Goal: Information Seeking & Learning: Learn about a topic

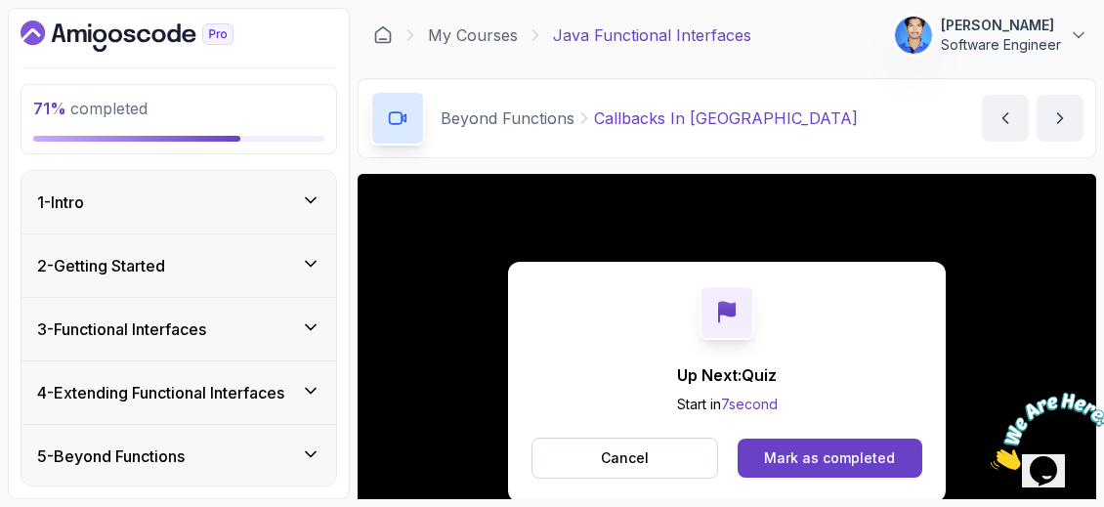
scroll to position [391, 0]
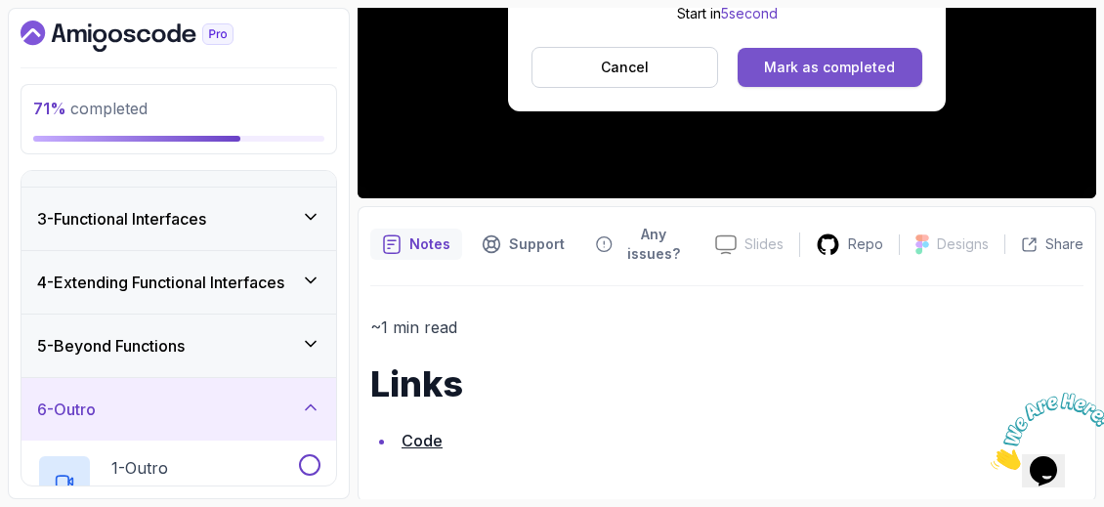
click at [824, 59] on div "Mark as completed" at bounding box center [829, 68] width 131 height 20
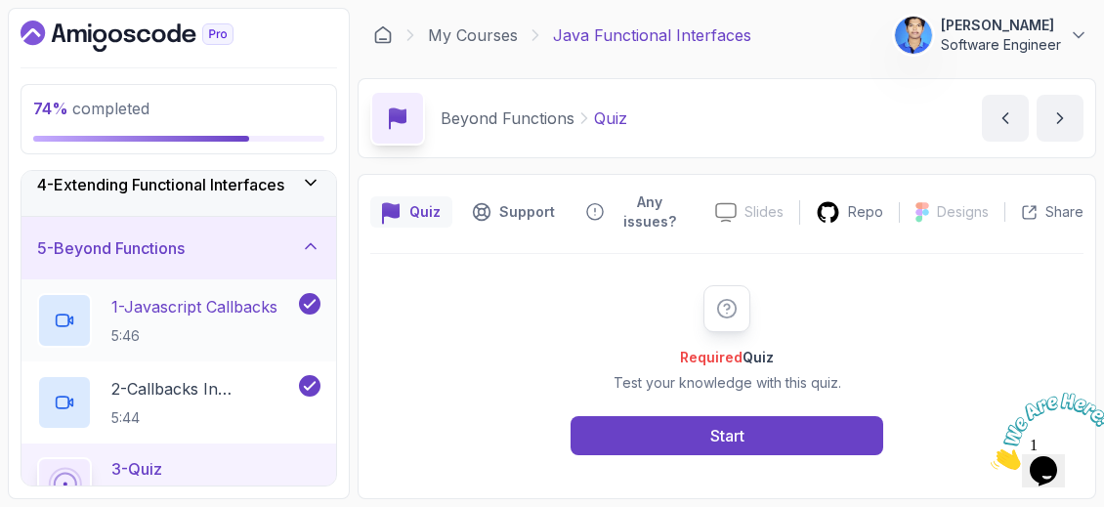
scroll to position [306, 0]
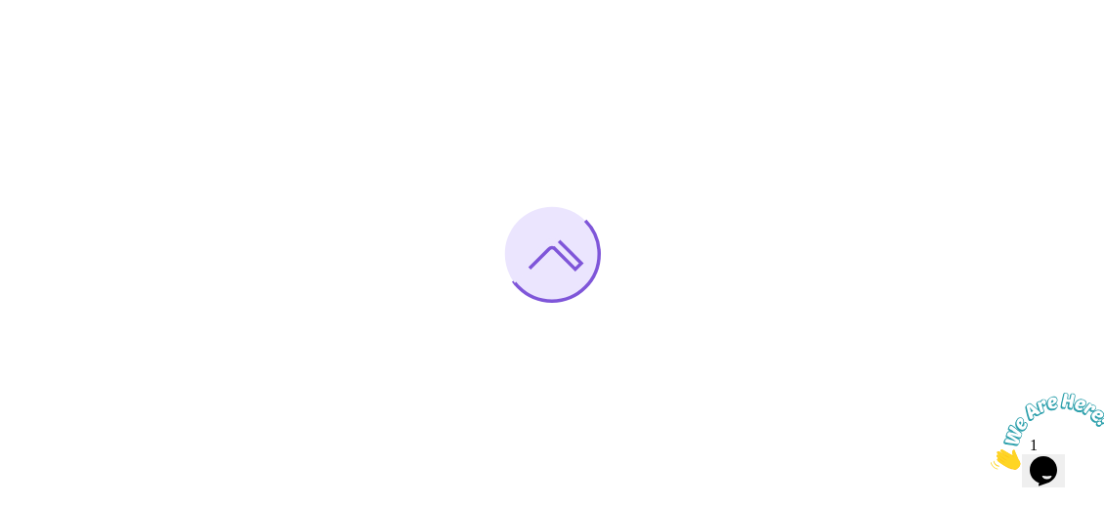
click at [990, 456] on icon "Close" at bounding box center [990, 464] width 0 height 17
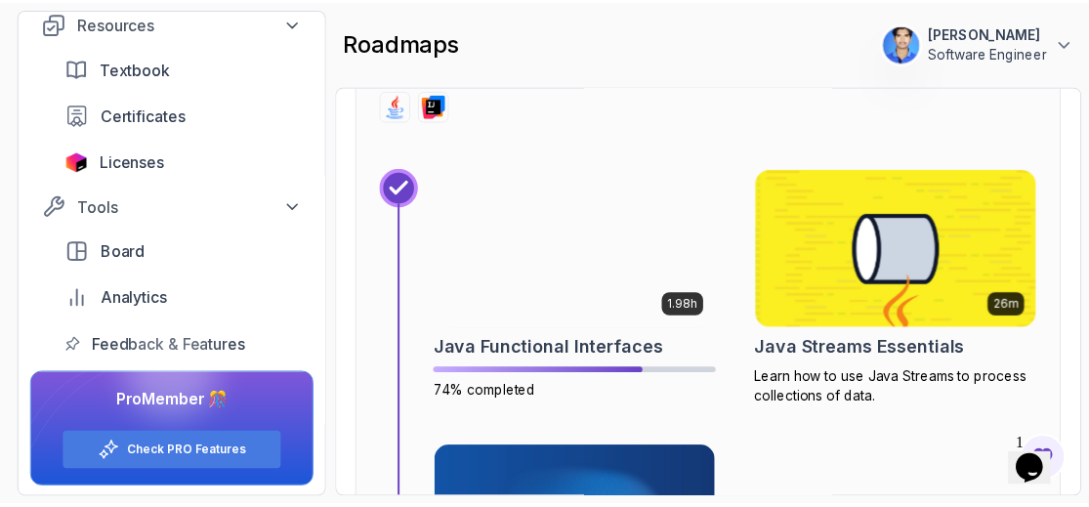
scroll to position [7032, 0]
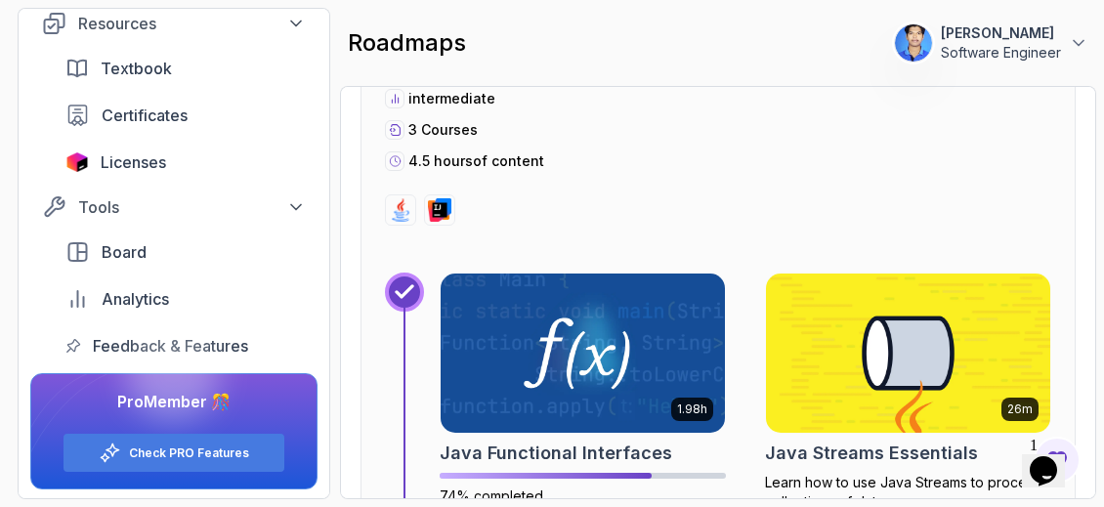
click at [884, 356] on img at bounding box center [908, 353] width 299 height 167
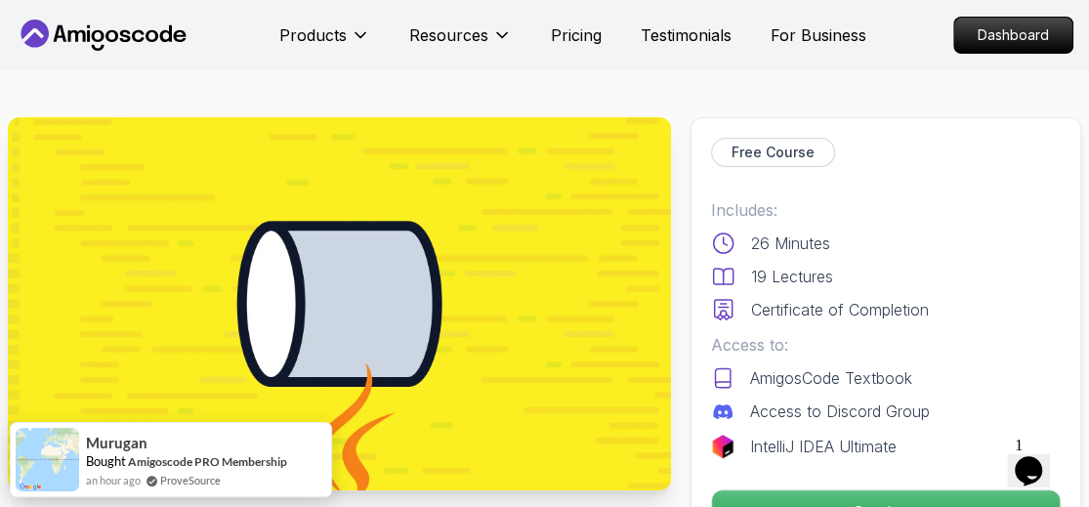
scroll to position [195, 0]
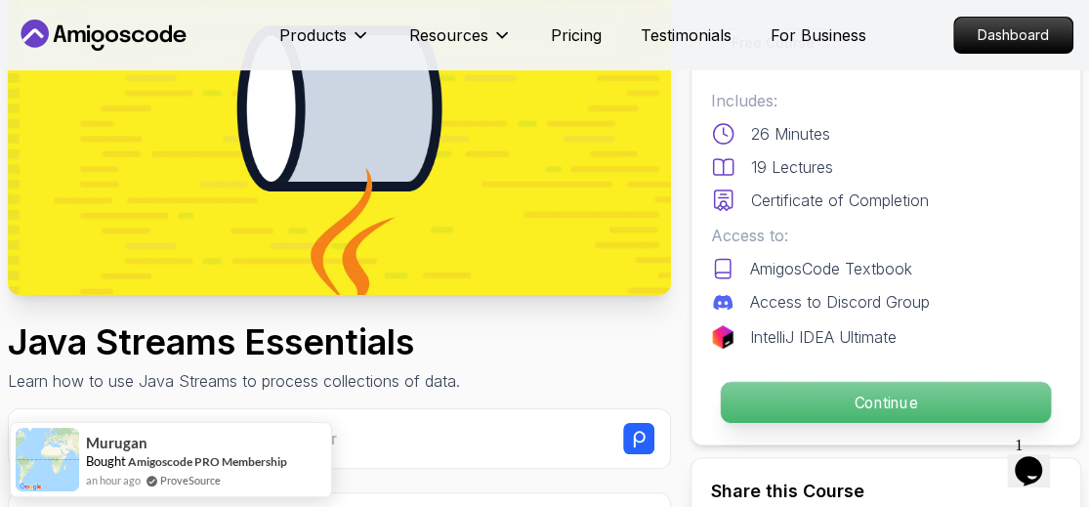
click at [861, 389] on p "Continue" at bounding box center [886, 402] width 330 height 41
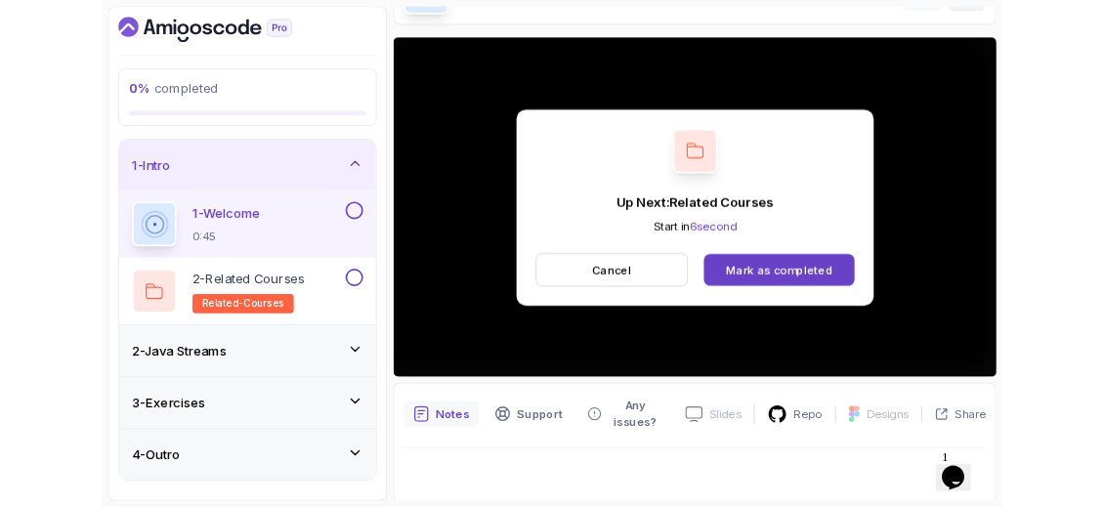
scroll to position [195, 0]
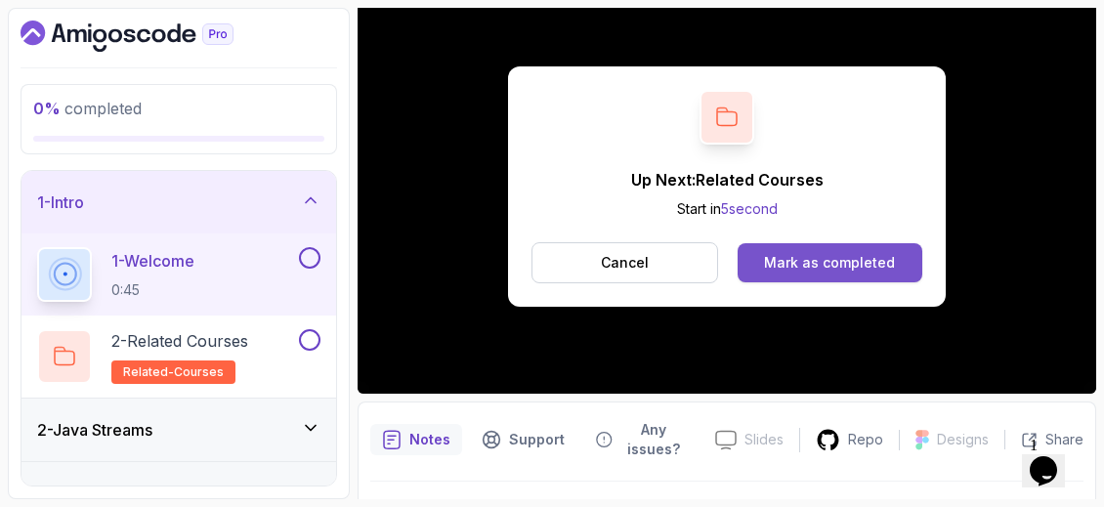
click at [798, 264] on div "Mark as completed" at bounding box center [829, 263] width 131 height 20
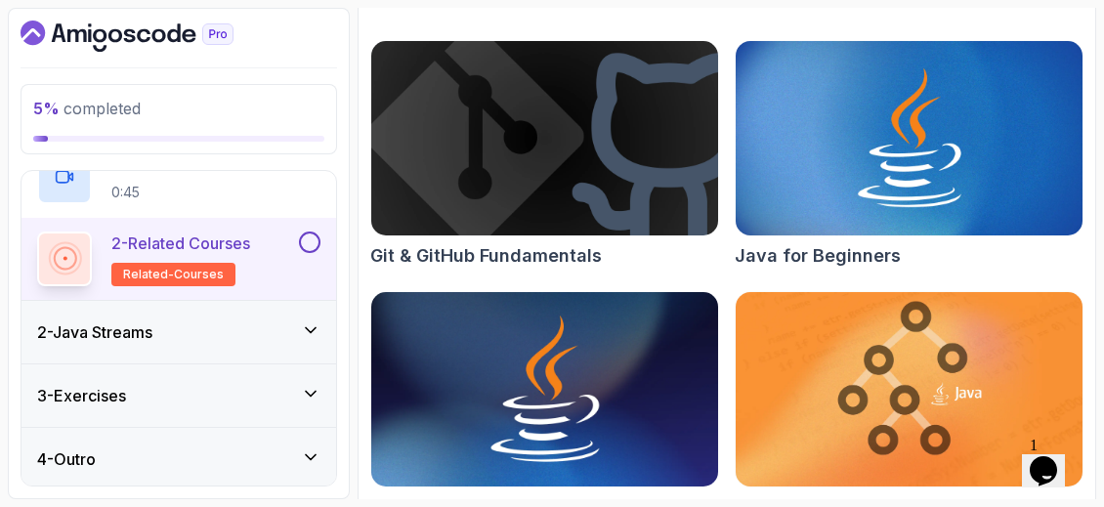
scroll to position [255, 0]
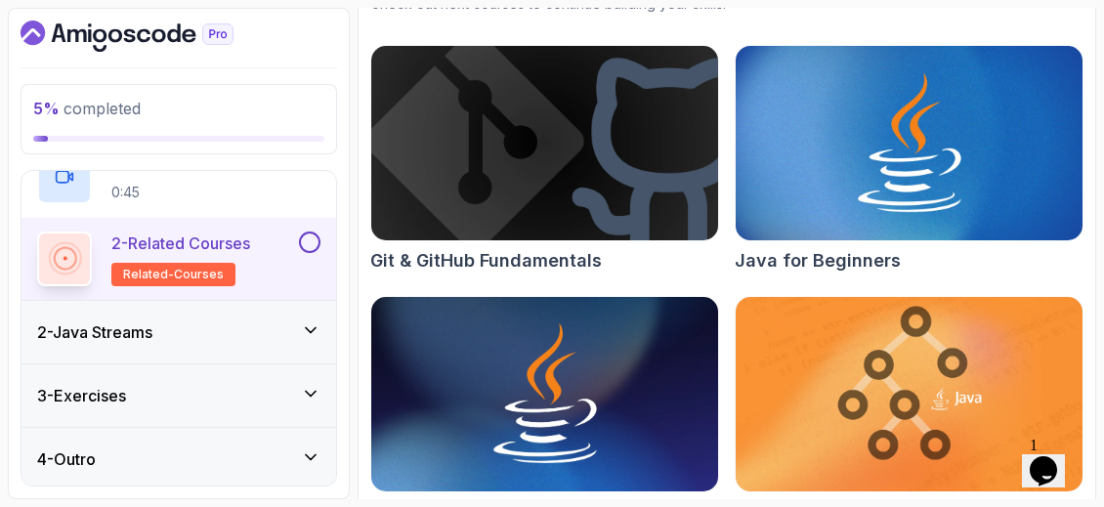
click at [317, 325] on icon at bounding box center [311, 330] width 20 height 20
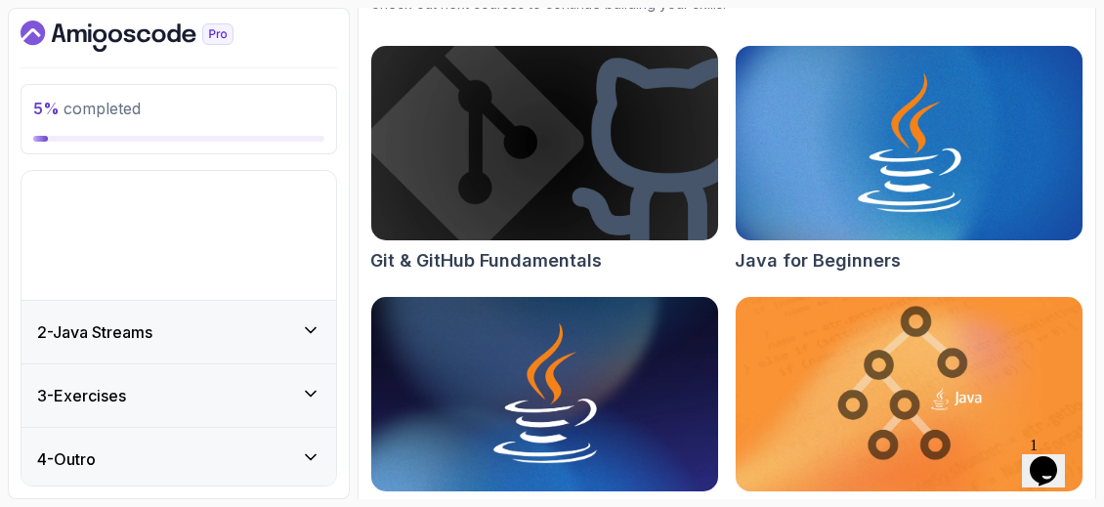
scroll to position [0, 0]
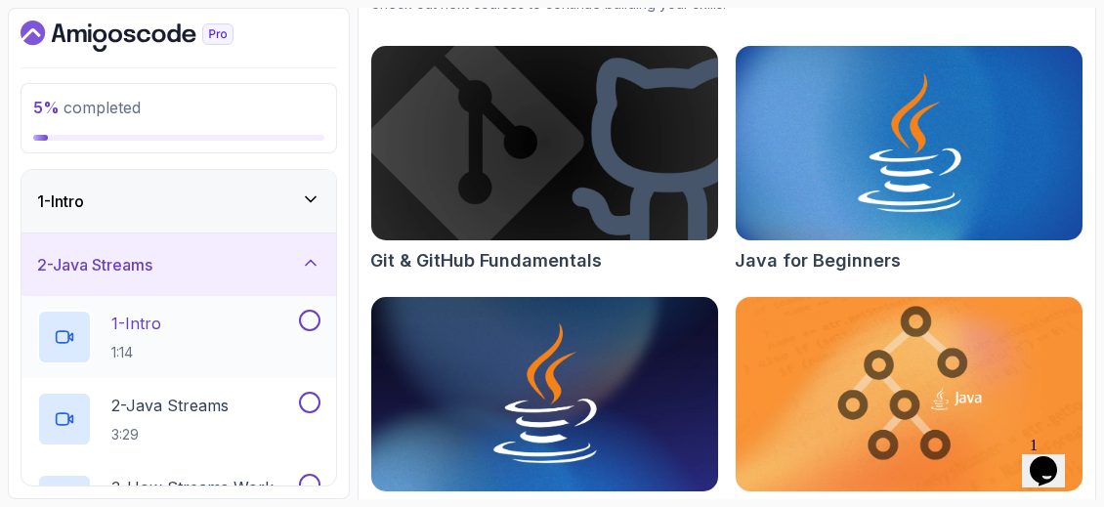
click at [307, 339] on button "1 - Intro 1:14" at bounding box center [178, 337] width 283 height 55
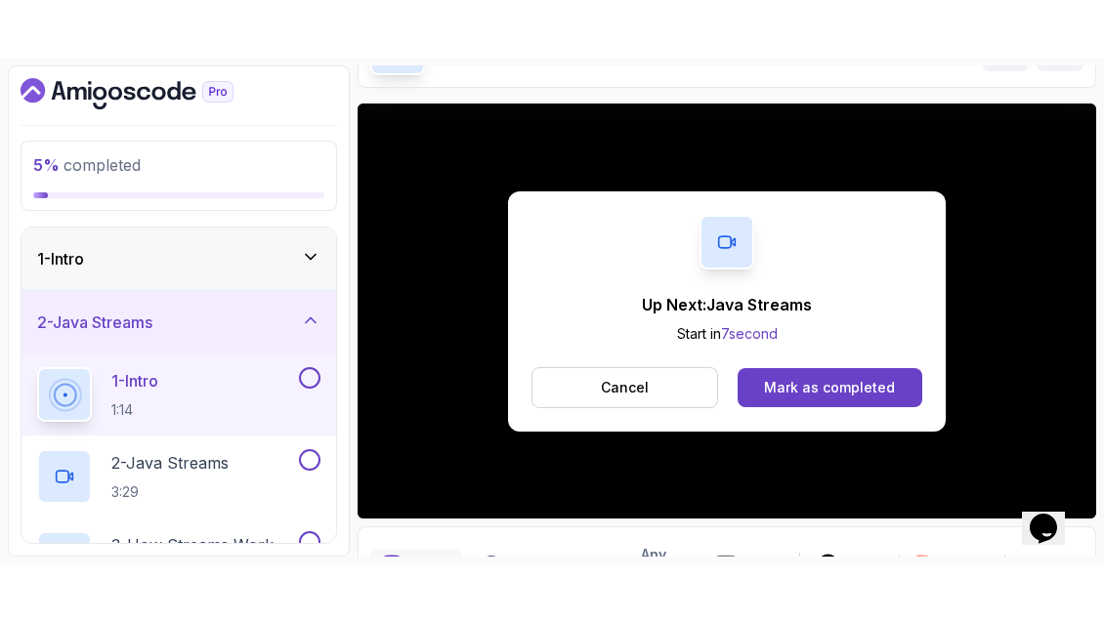
scroll to position [223, 0]
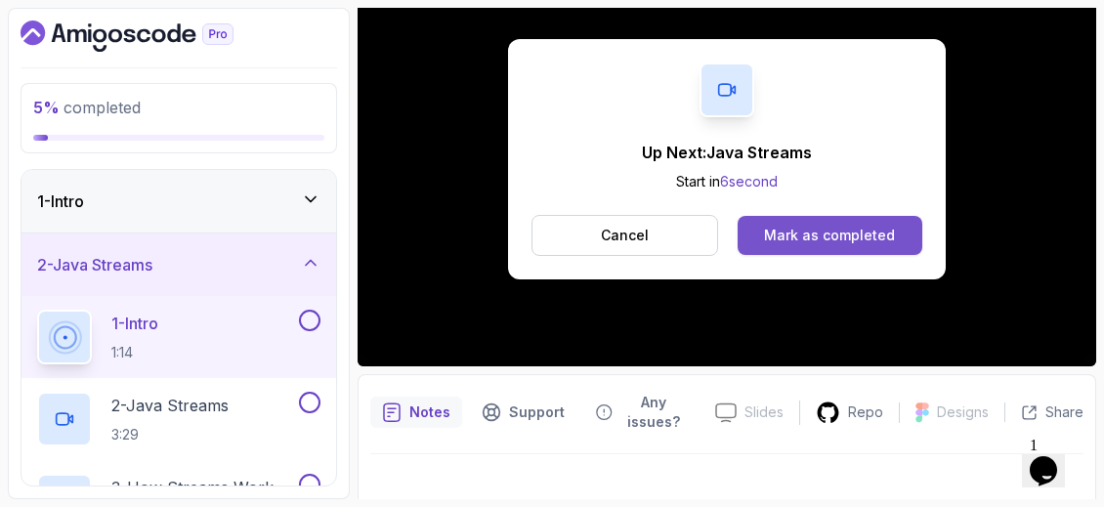
click at [880, 240] on div "Mark as completed" at bounding box center [829, 236] width 131 height 20
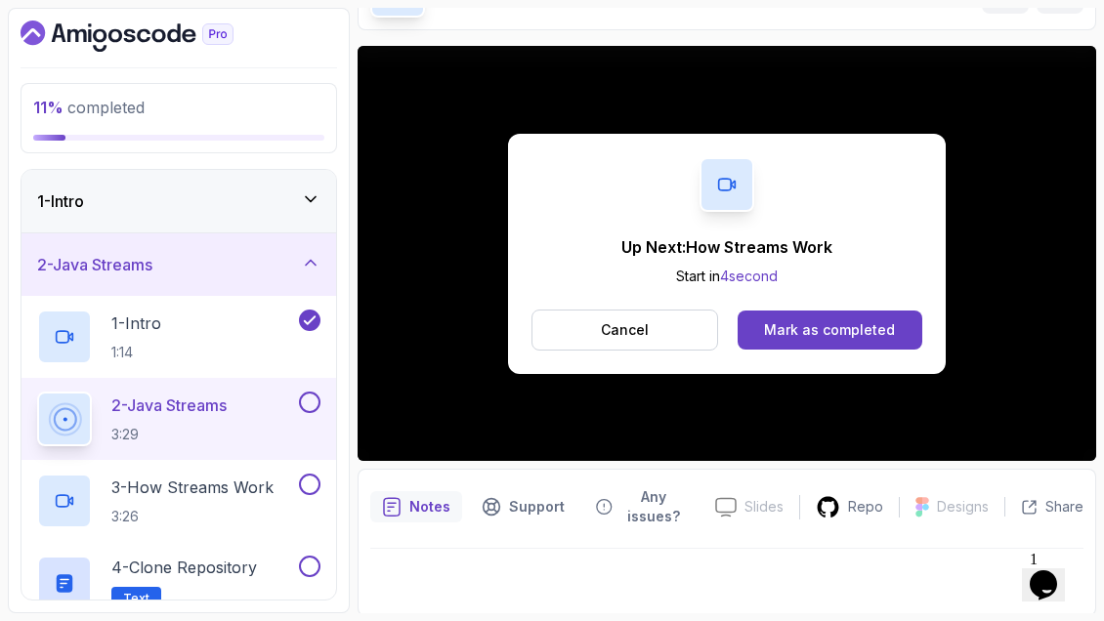
scroll to position [223, 0]
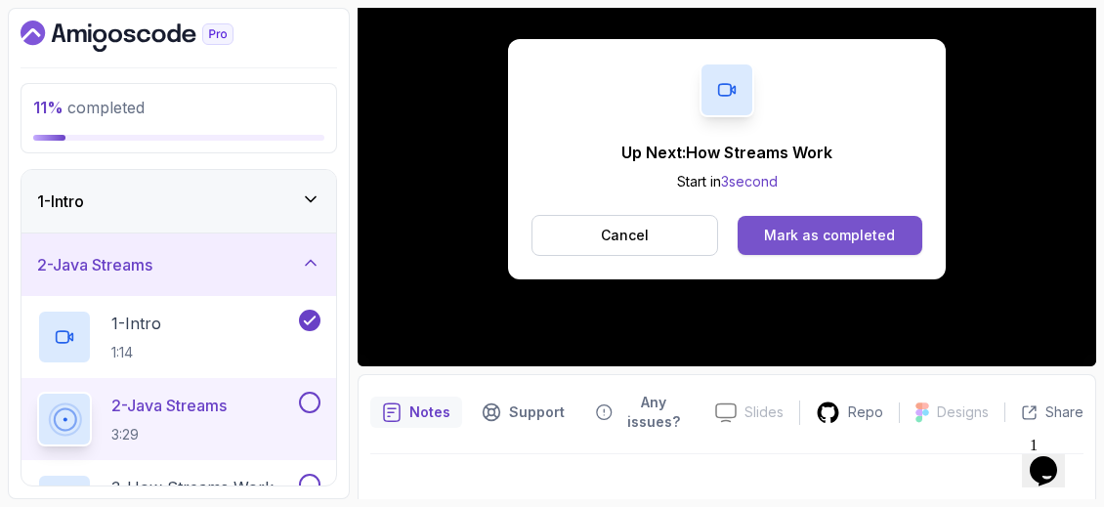
click at [826, 229] on div "Mark as completed" at bounding box center [829, 236] width 131 height 20
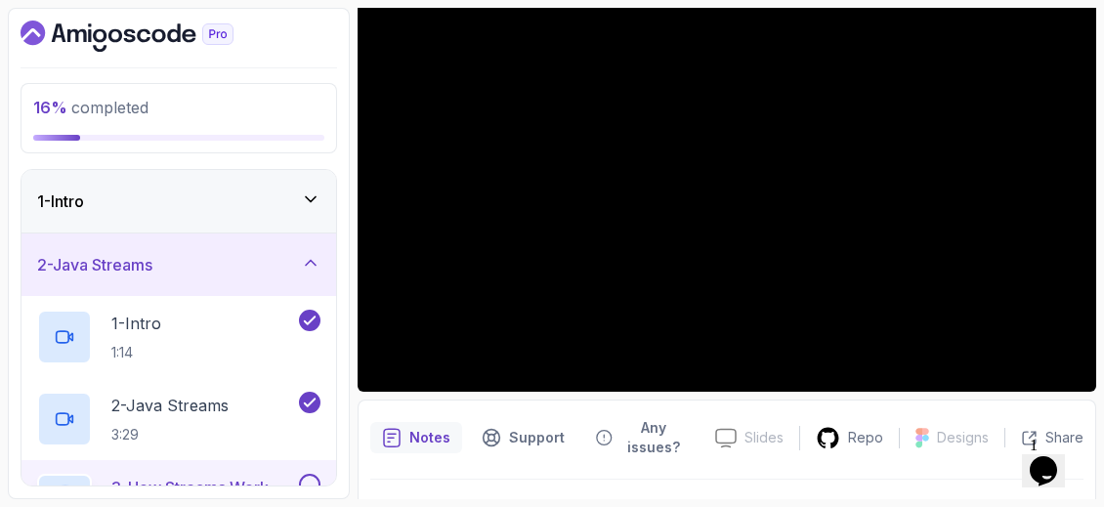
scroll to position [223, 0]
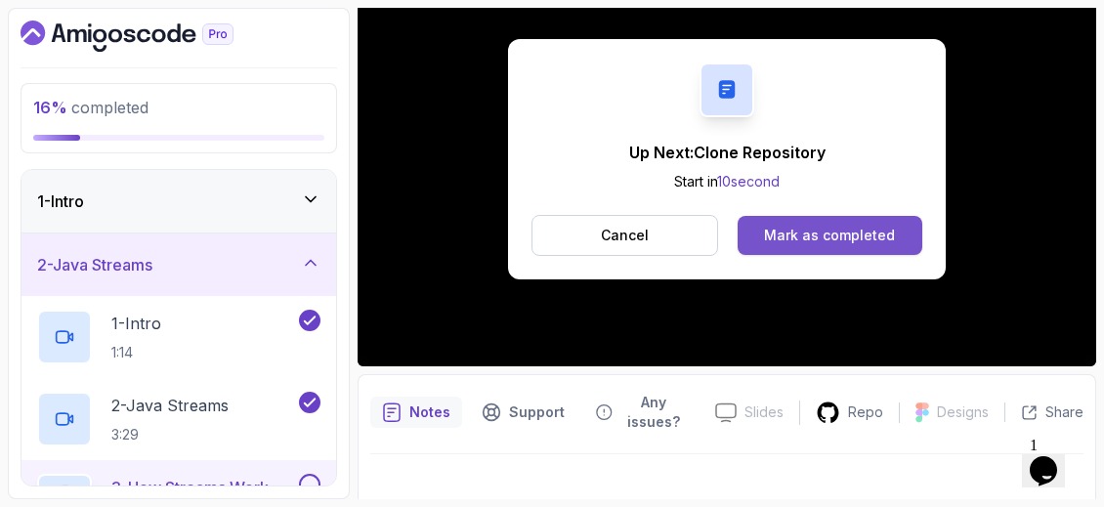
click at [893, 227] on button "Mark as completed" at bounding box center [829, 235] width 185 height 39
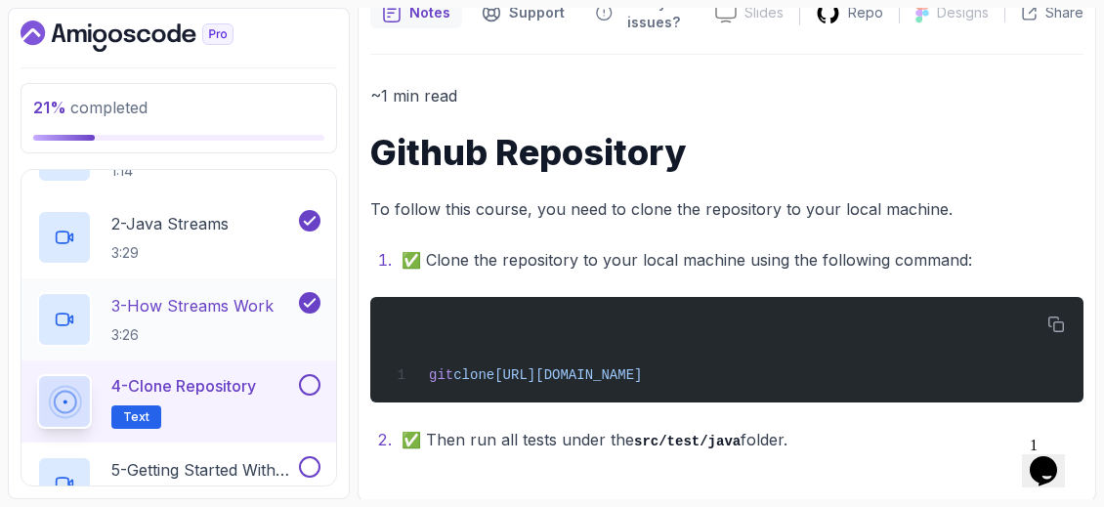
scroll to position [293, 0]
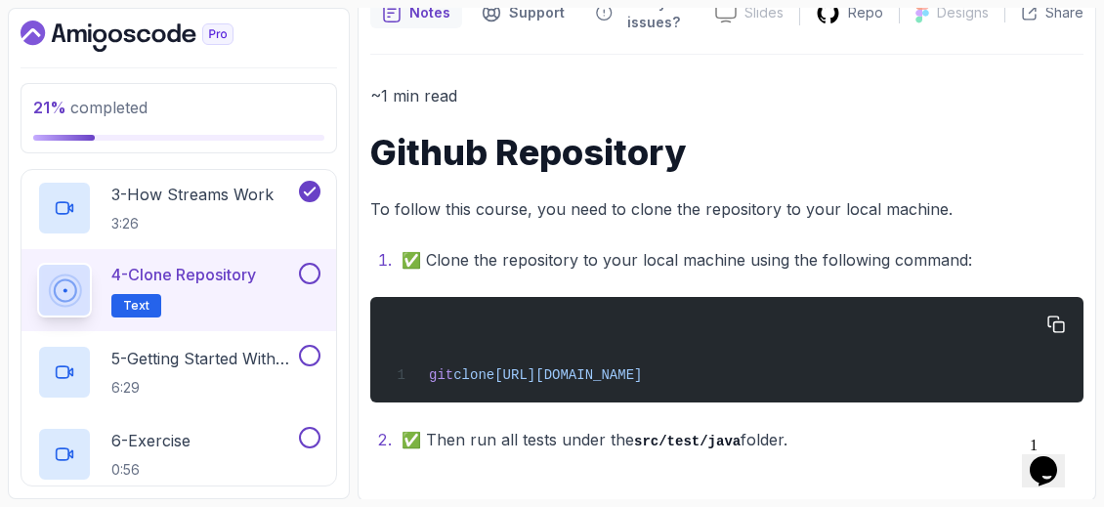
click at [642, 376] on span "[URL][DOMAIN_NAME]" at bounding box center [567, 375] width 147 height 16
click at [1059, 320] on icon "button" at bounding box center [1056, 324] width 16 height 16
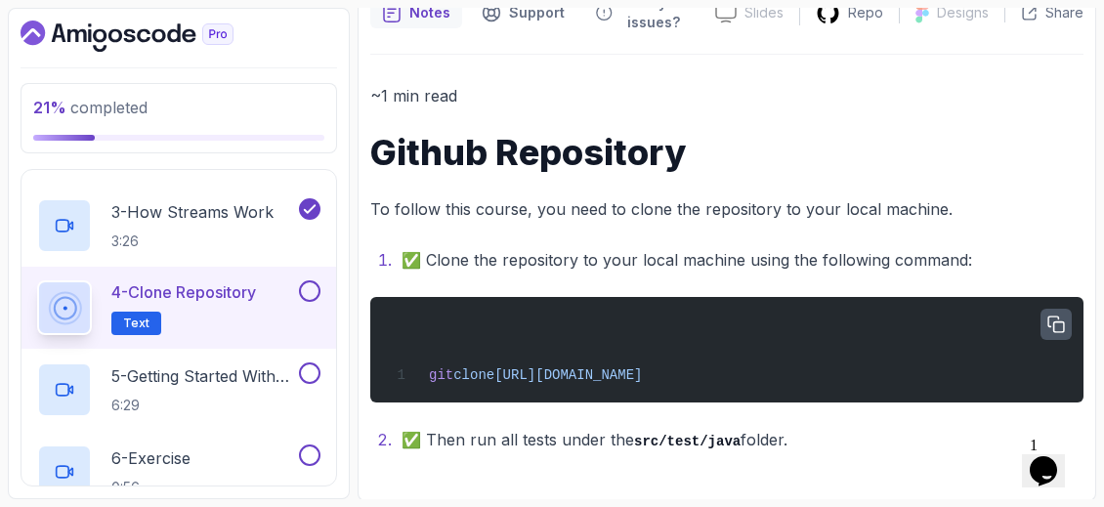
scroll to position [234, 0]
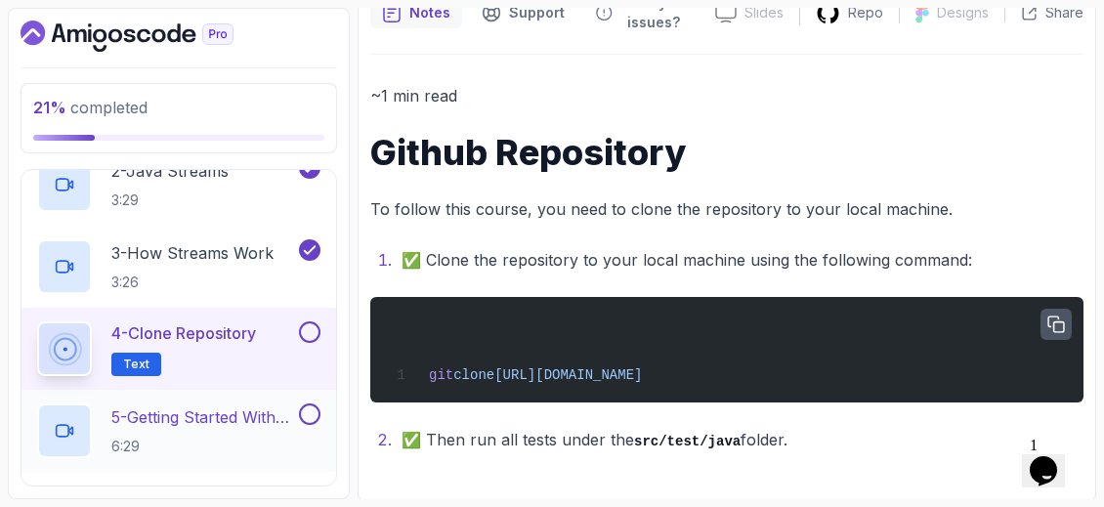
click at [237, 411] on p "5 - Getting Started With Streams" at bounding box center [203, 416] width 184 height 23
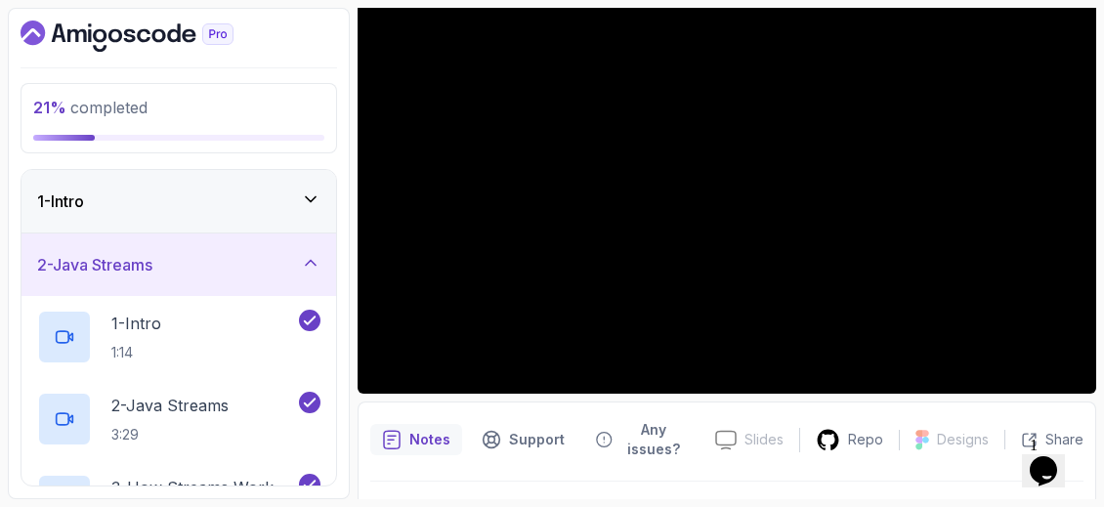
click at [316, 205] on icon at bounding box center [311, 199] width 20 height 20
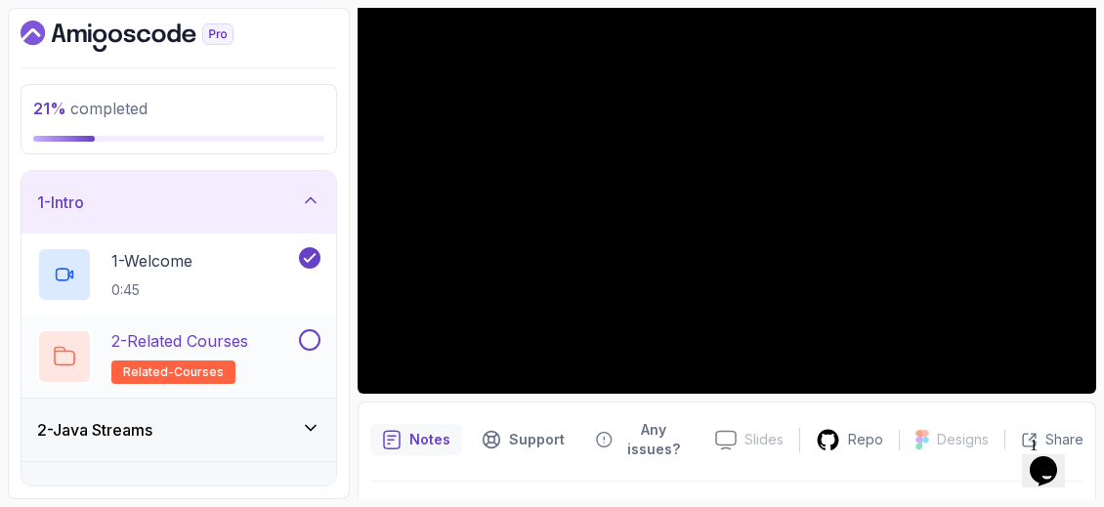
click at [291, 340] on div "2 - Related Courses related-courses" at bounding box center [166, 356] width 258 height 55
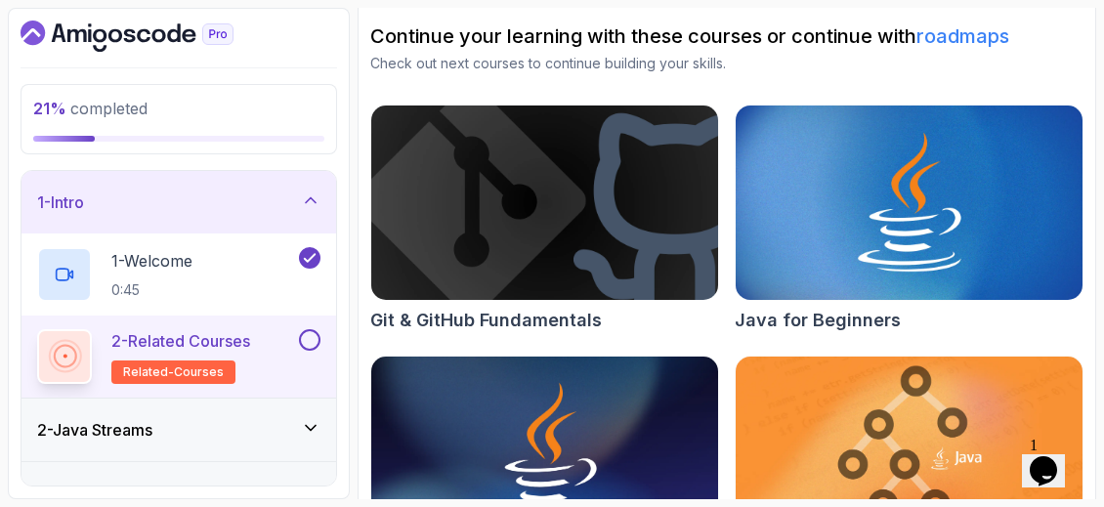
click at [505, 274] on img at bounding box center [544, 203] width 364 height 204
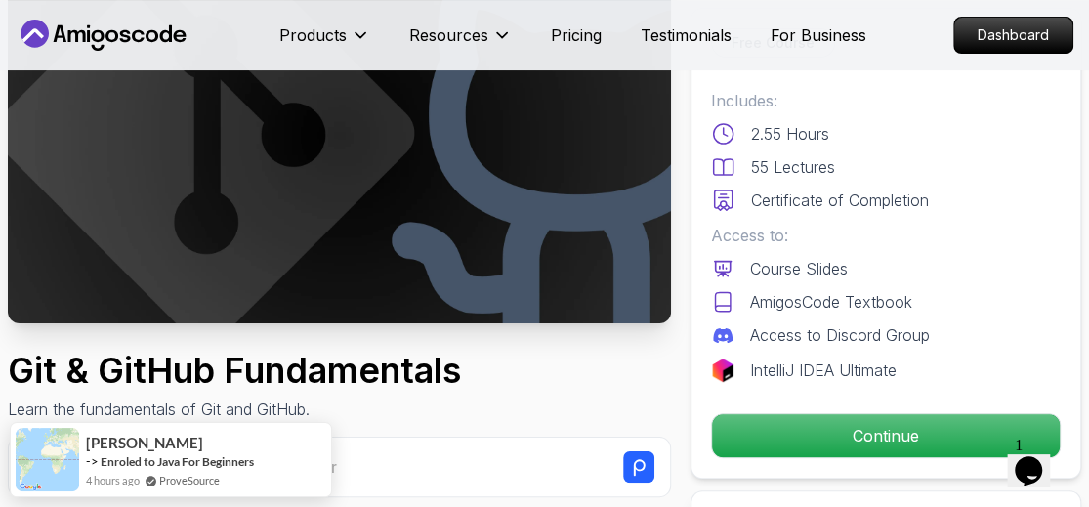
scroll to position [195, 0]
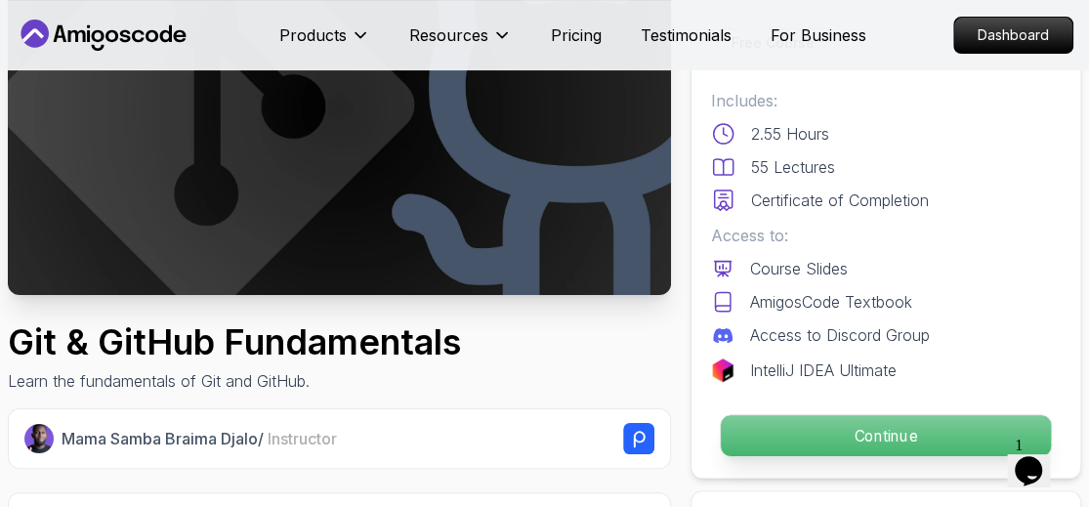
click at [890, 433] on p "Continue" at bounding box center [886, 435] width 330 height 41
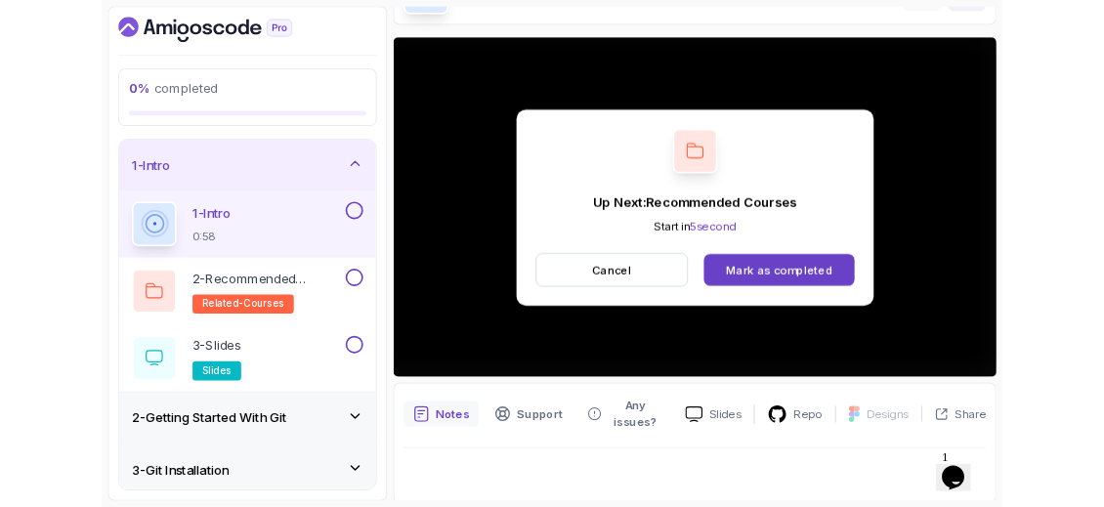
scroll to position [195, 0]
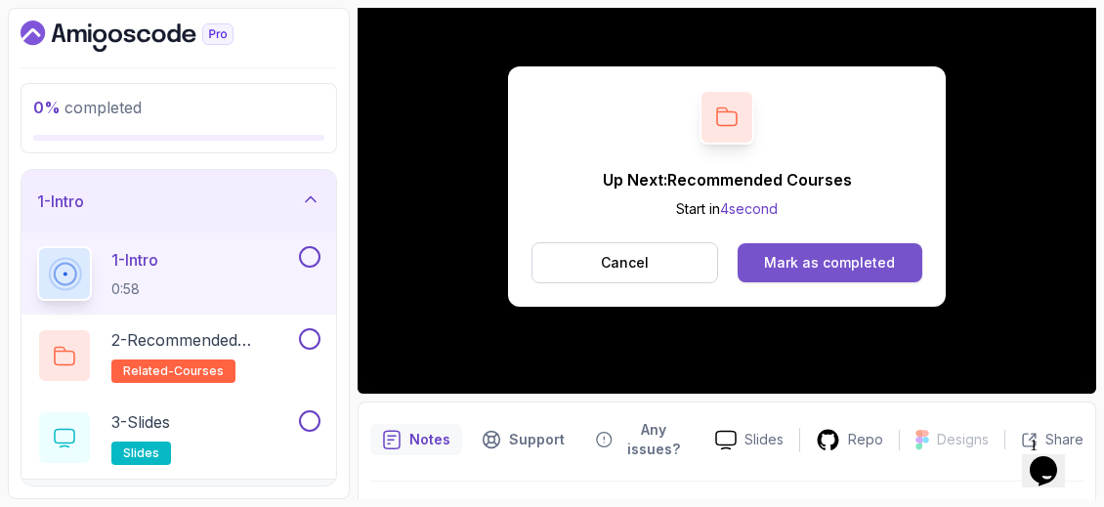
click at [825, 250] on button "Mark as completed" at bounding box center [829, 262] width 185 height 39
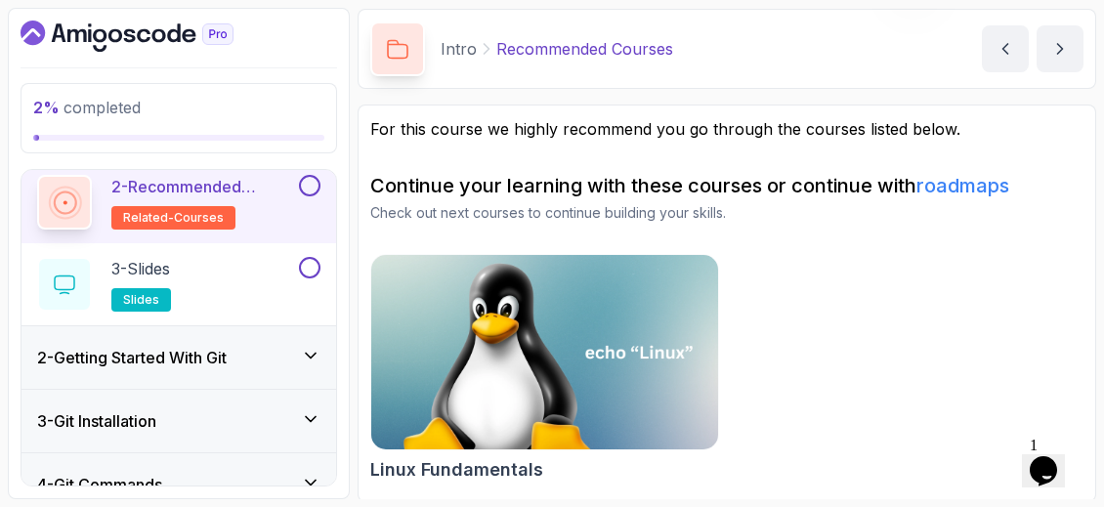
scroll to position [195, 0]
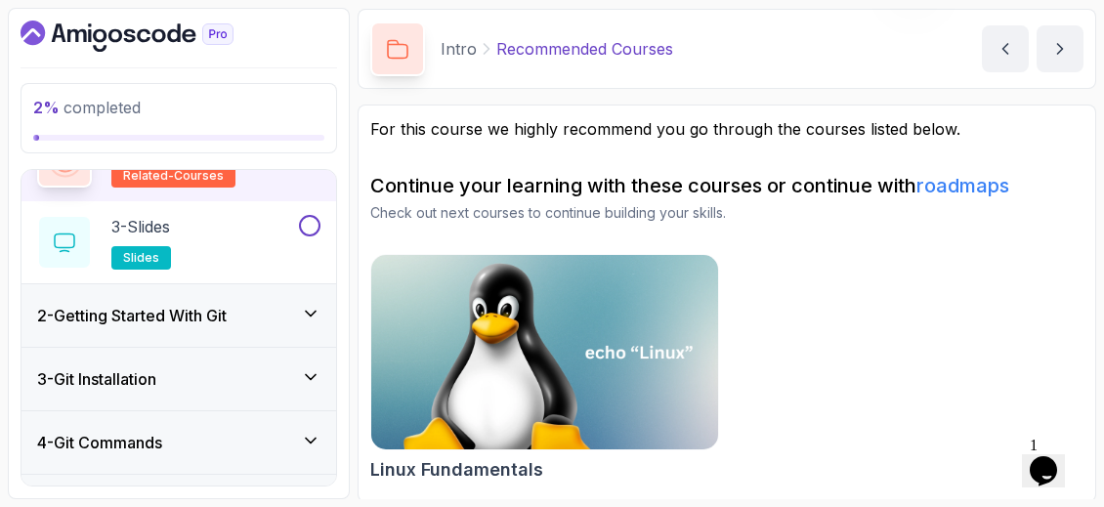
click at [300, 310] on div "2 - Getting Started With Git" at bounding box center [178, 315] width 283 height 23
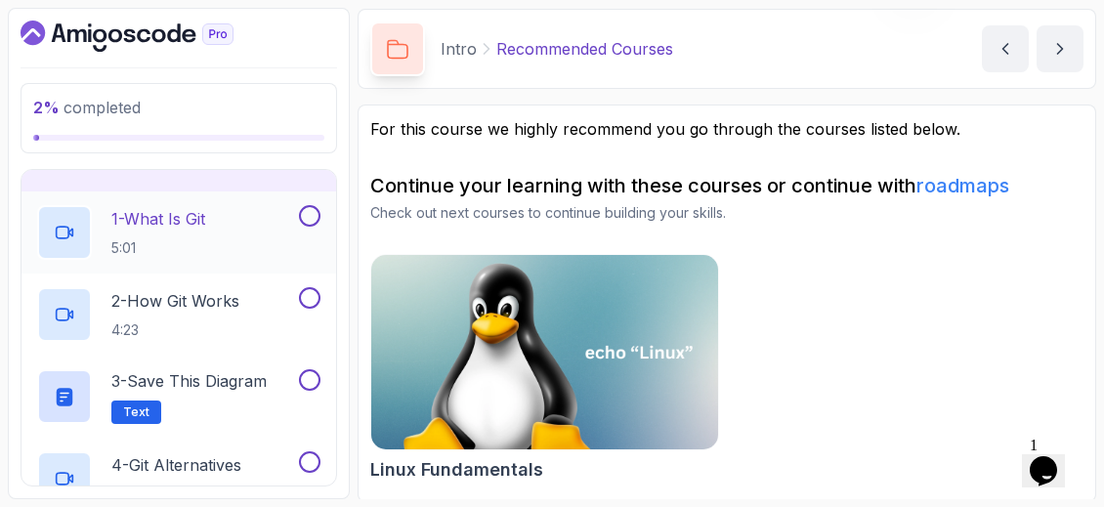
scroll to position [0, 0]
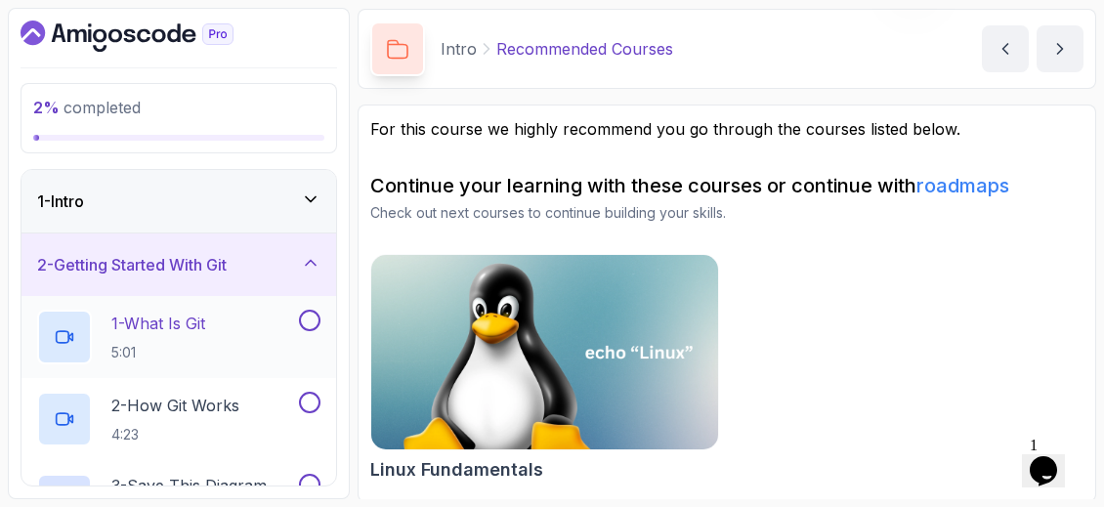
click at [225, 323] on div "1 - What Is Git 5:01" at bounding box center [166, 337] width 258 height 55
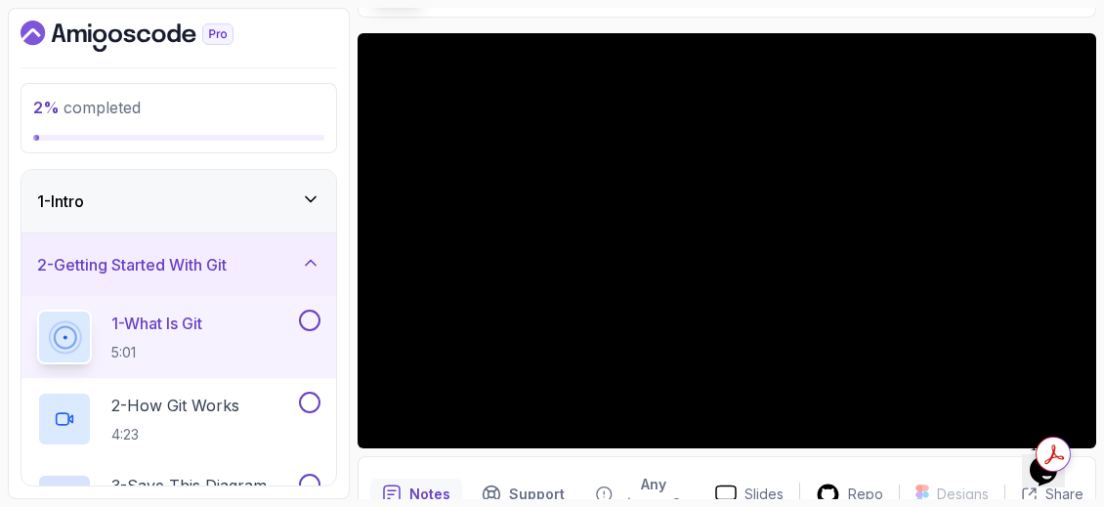
scroll to position [167, 0]
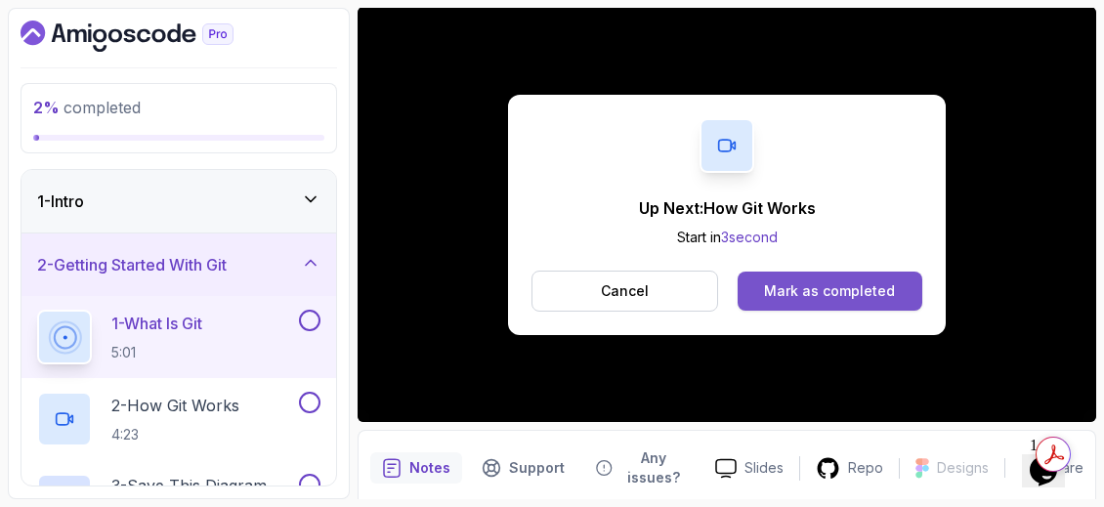
click at [852, 281] on div "Mark as completed" at bounding box center [829, 291] width 131 height 20
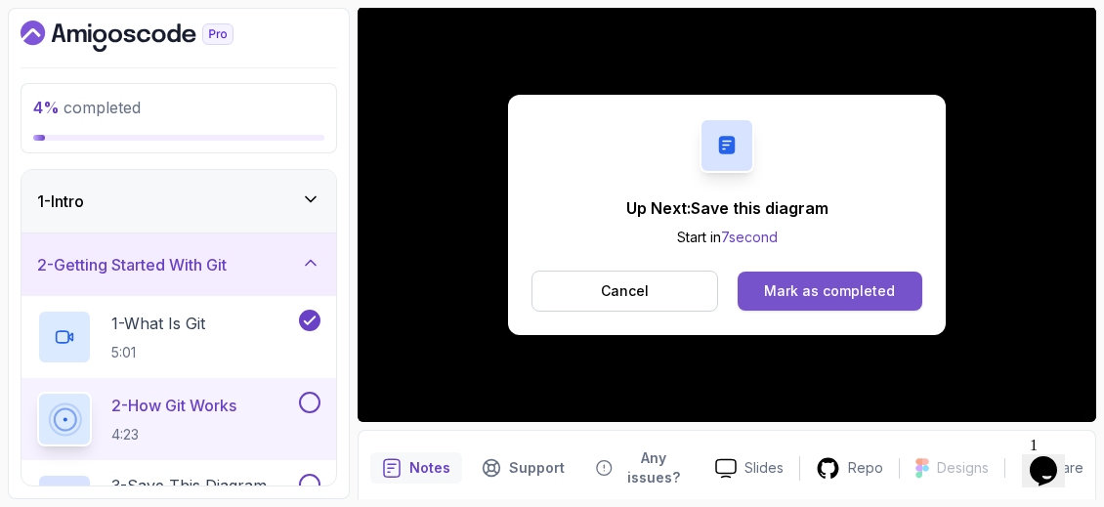
click at [897, 288] on button "Mark as completed" at bounding box center [829, 291] width 185 height 39
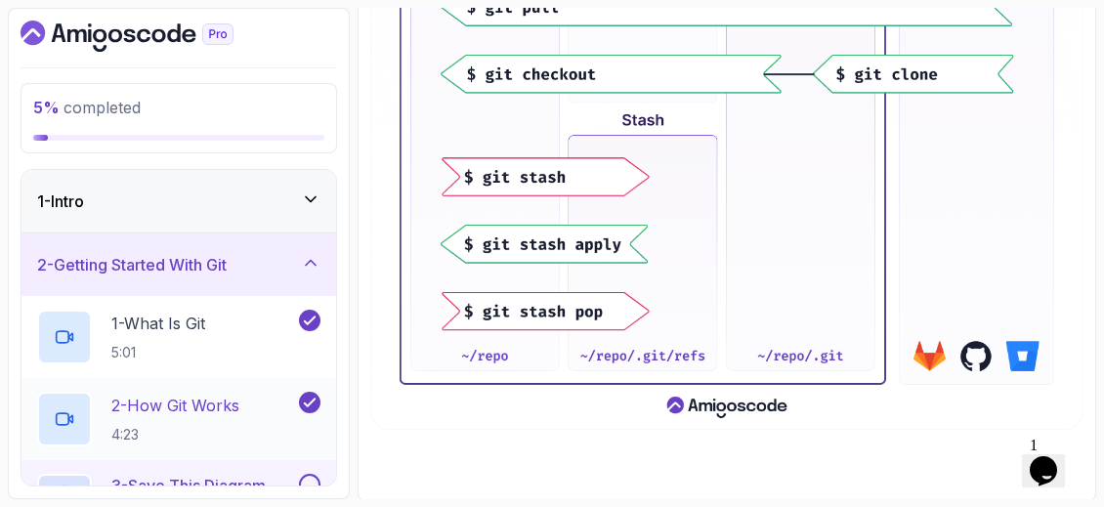
scroll to position [98, 0]
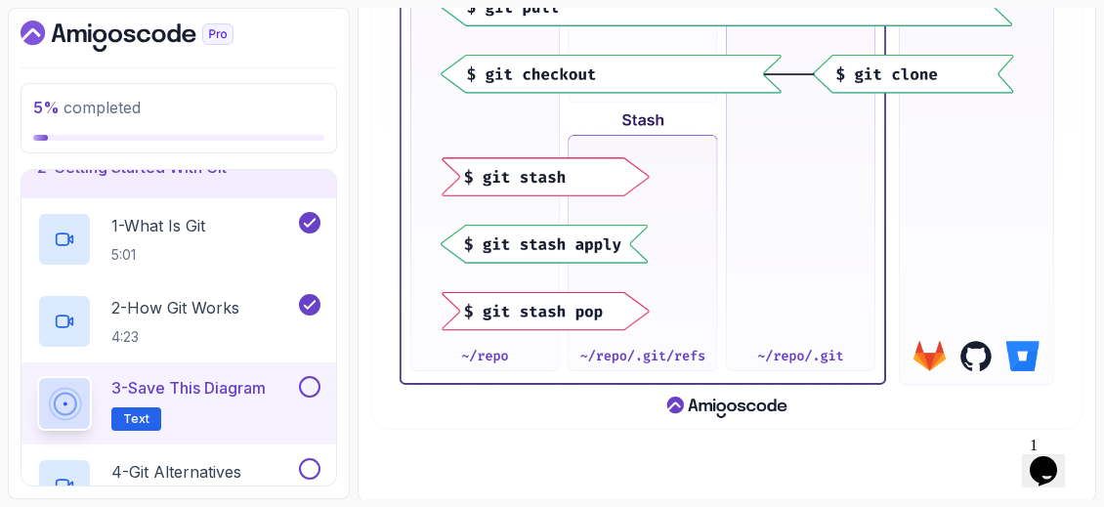
click at [317, 383] on button at bounding box center [309, 386] width 21 height 21
click at [266, 467] on div "4 - Git Alternatives 0:58" at bounding box center [166, 485] width 258 height 55
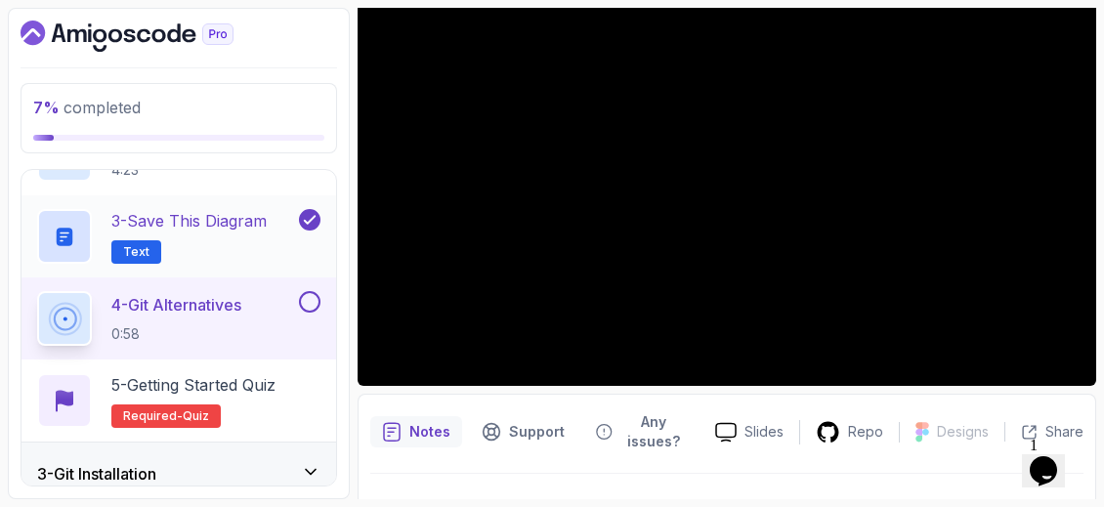
scroll to position [293, 0]
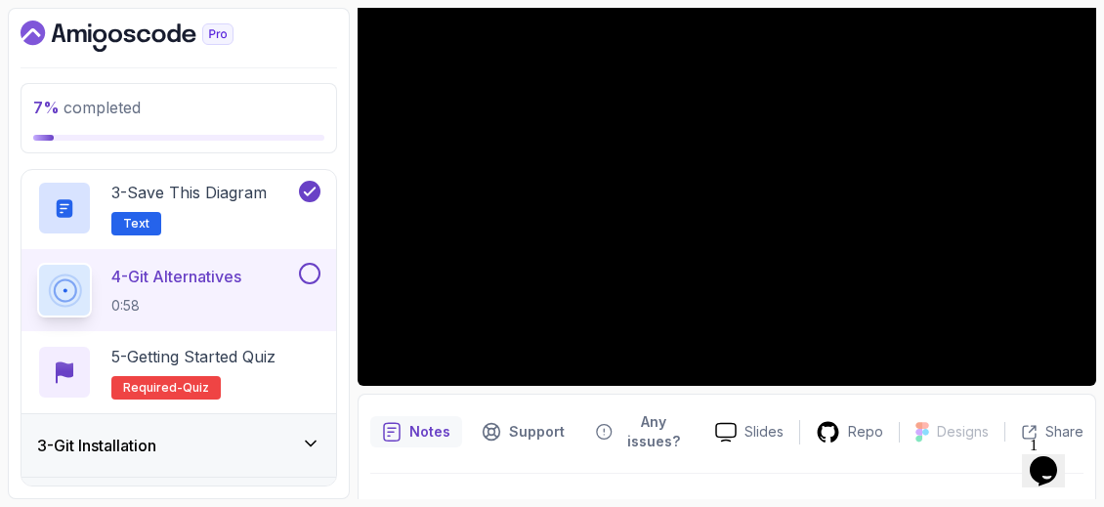
click at [111, 447] on h3 "3 - Git Installation" at bounding box center [96, 445] width 119 height 23
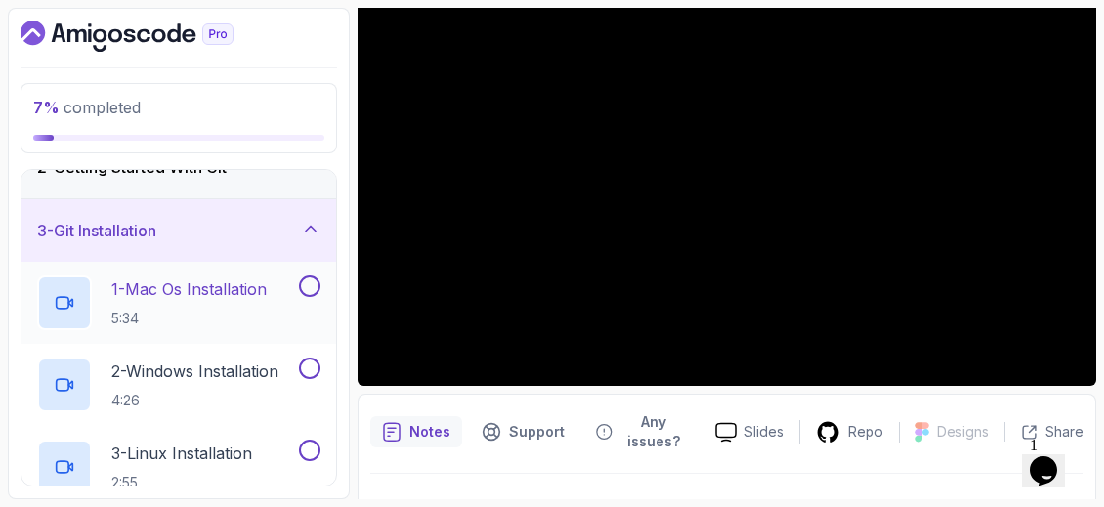
scroll to position [0, 0]
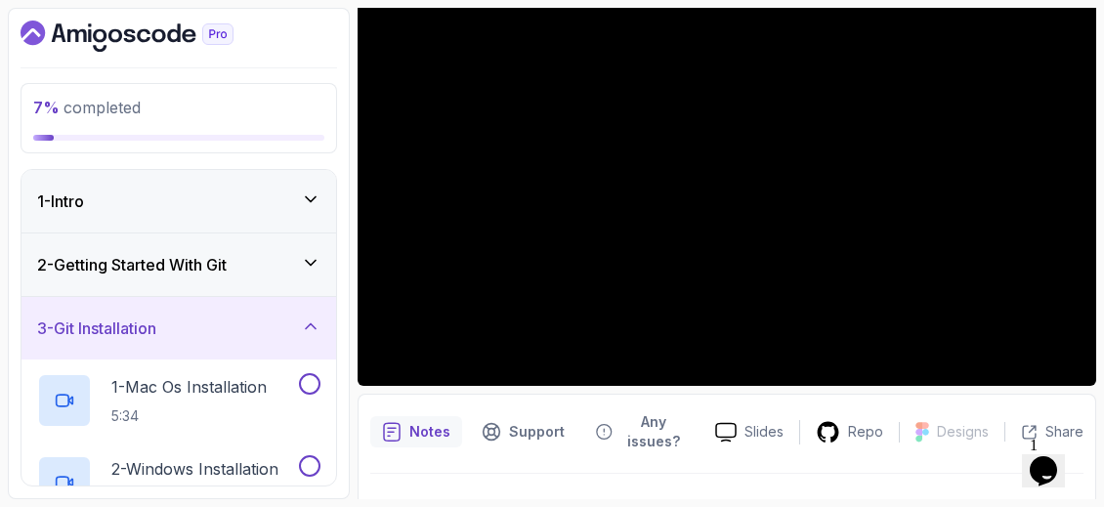
click at [313, 272] on div "2 - Getting Started With Git" at bounding box center [178, 264] width 283 height 23
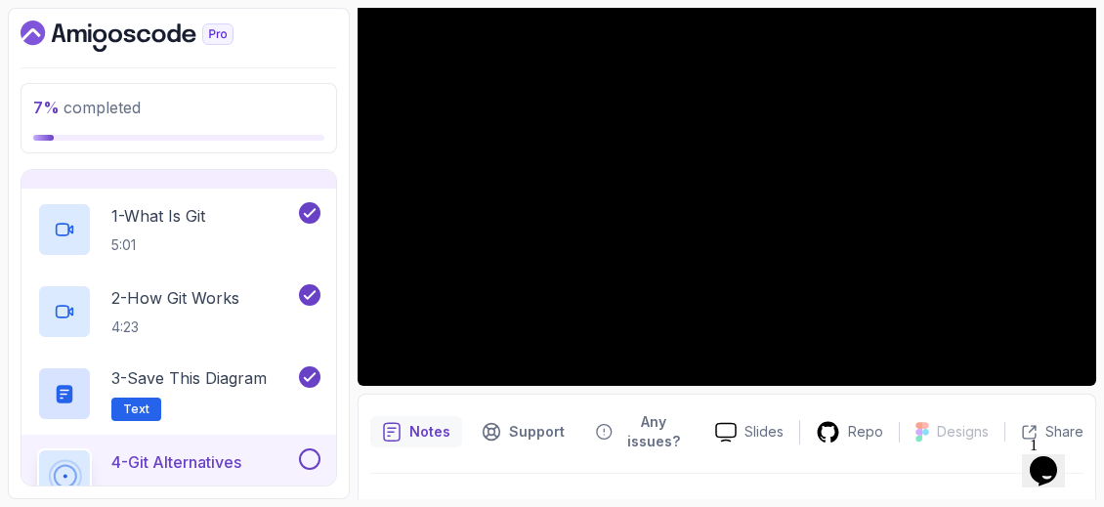
scroll to position [293, 0]
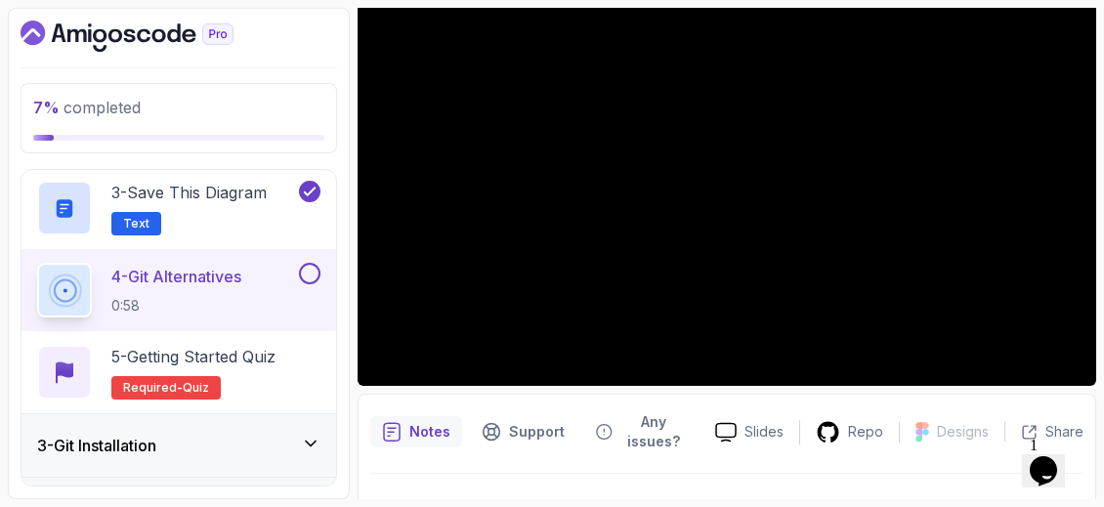
click at [285, 434] on div "3 - Git Installation" at bounding box center [178, 445] width 283 height 23
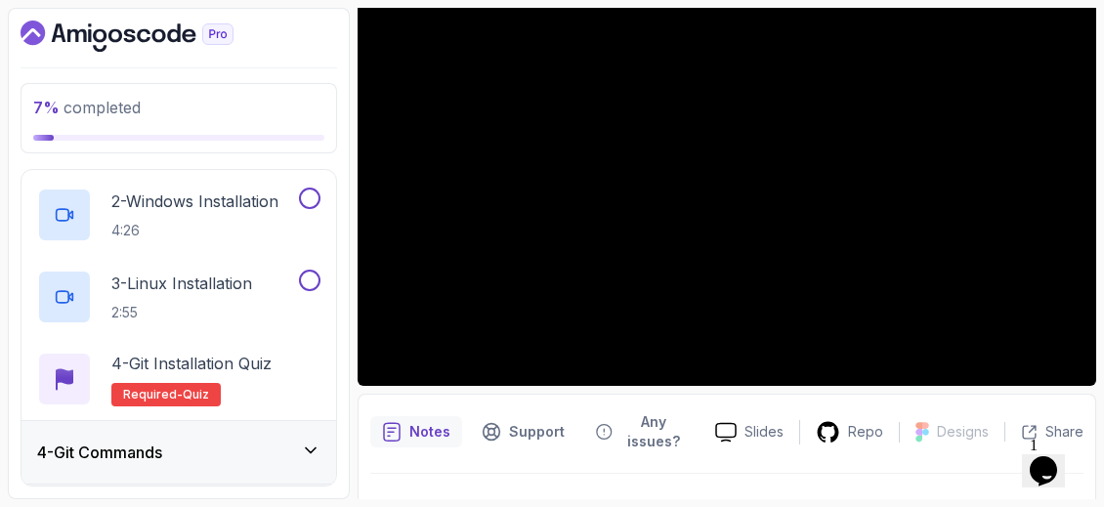
scroll to position [0, 0]
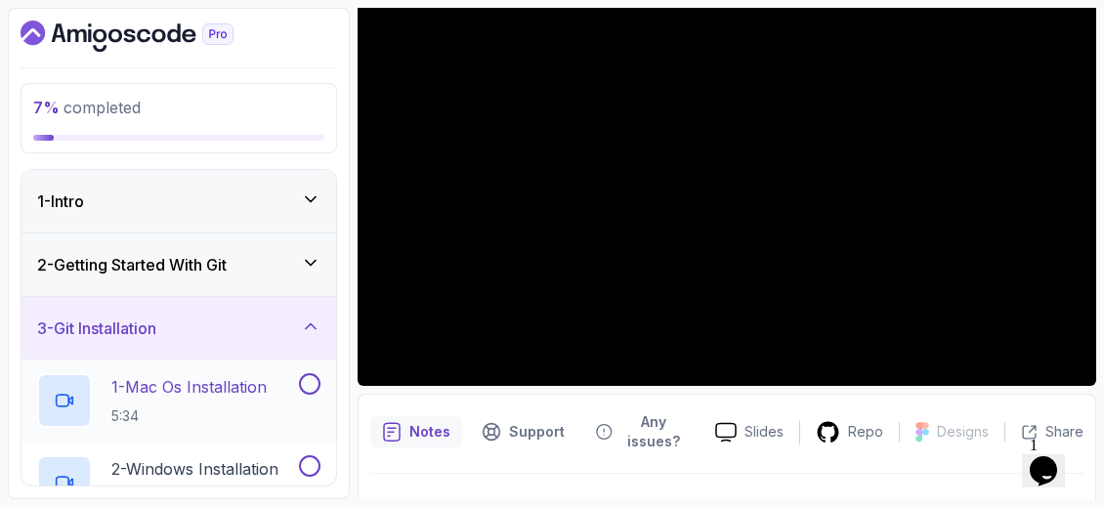
click at [267, 406] on p "5:34" at bounding box center [188, 416] width 155 height 20
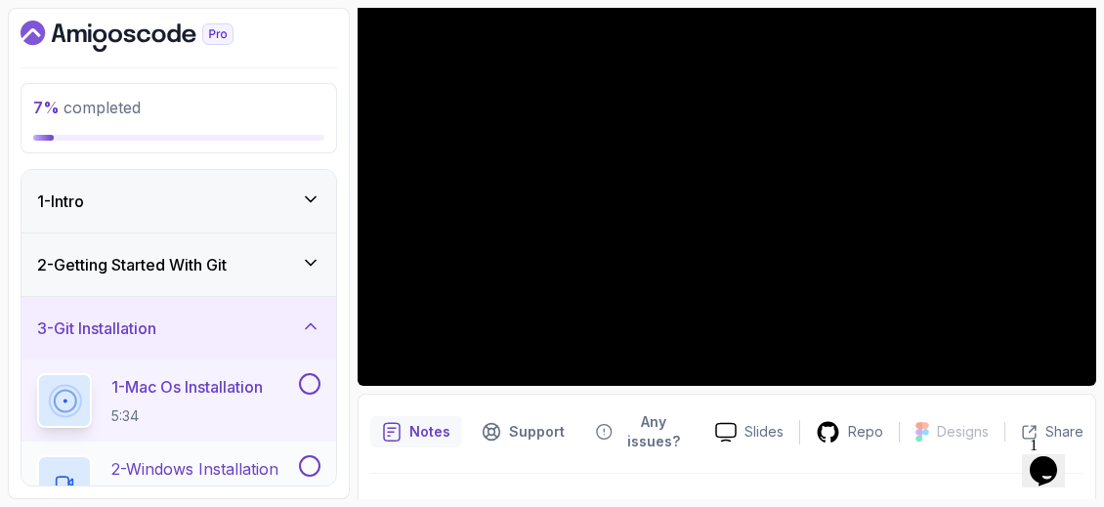
click at [272, 457] on p "2 - Windows Installation" at bounding box center [194, 468] width 167 height 23
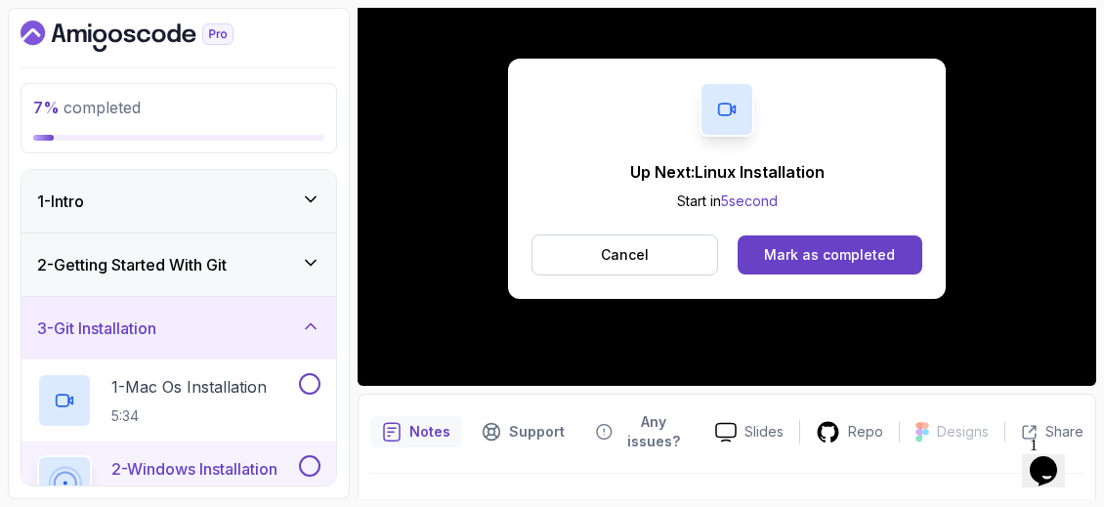
scroll to position [98, 0]
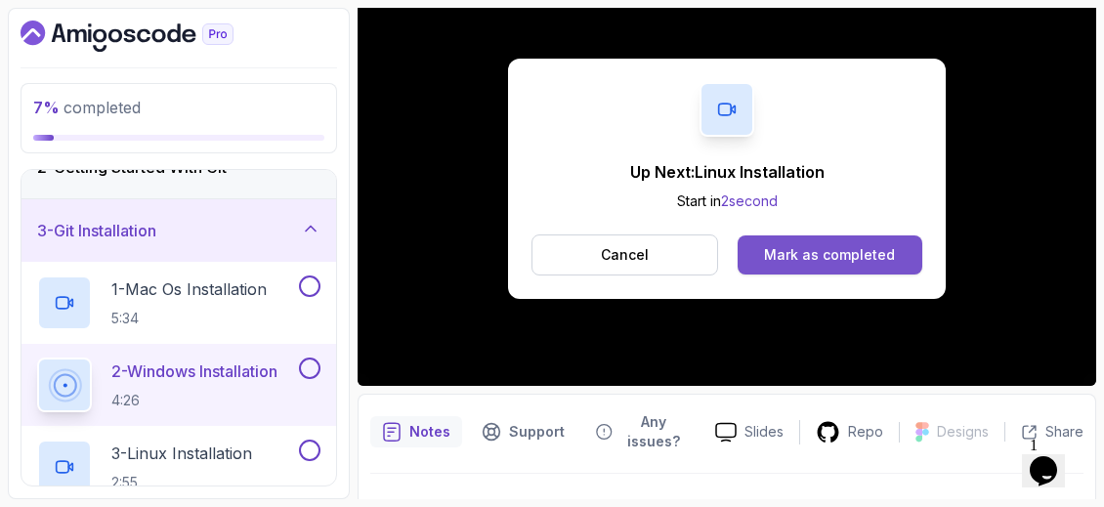
click at [780, 247] on div "Mark as completed" at bounding box center [829, 255] width 131 height 20
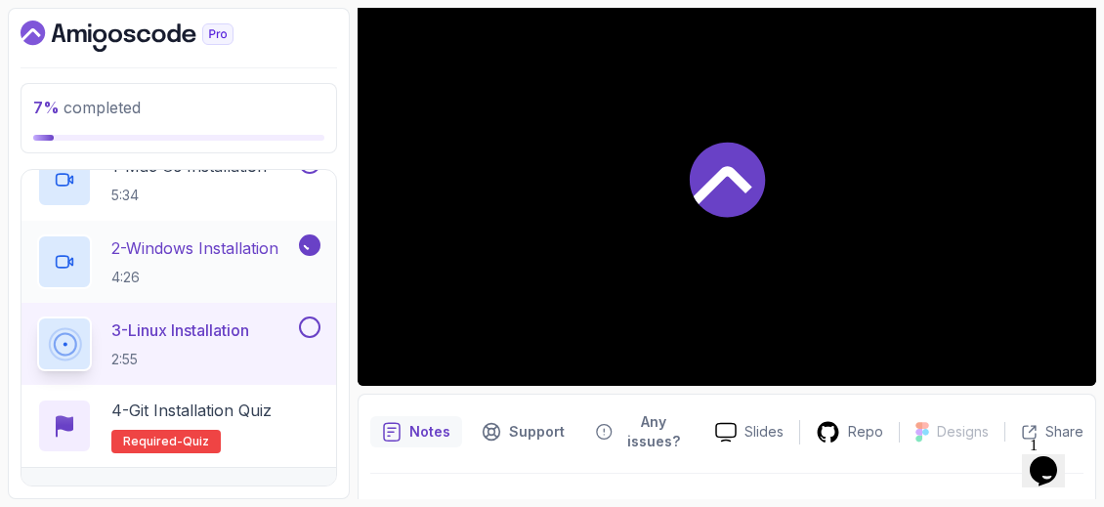
scroll to position [293, 0]
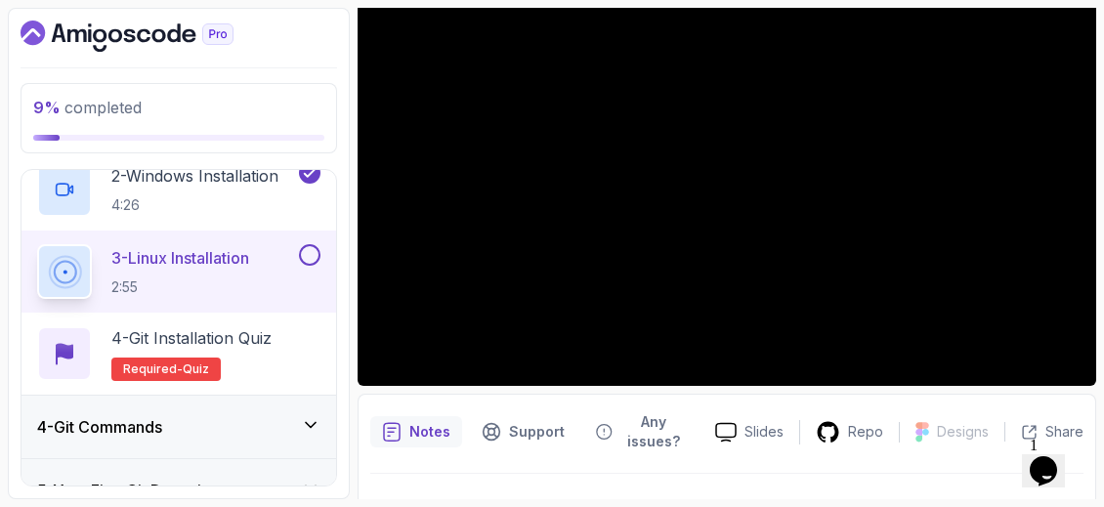
click at [299, 430] on div "4 - Git Commands" at bounding box center [178, 426] width 283 height 23
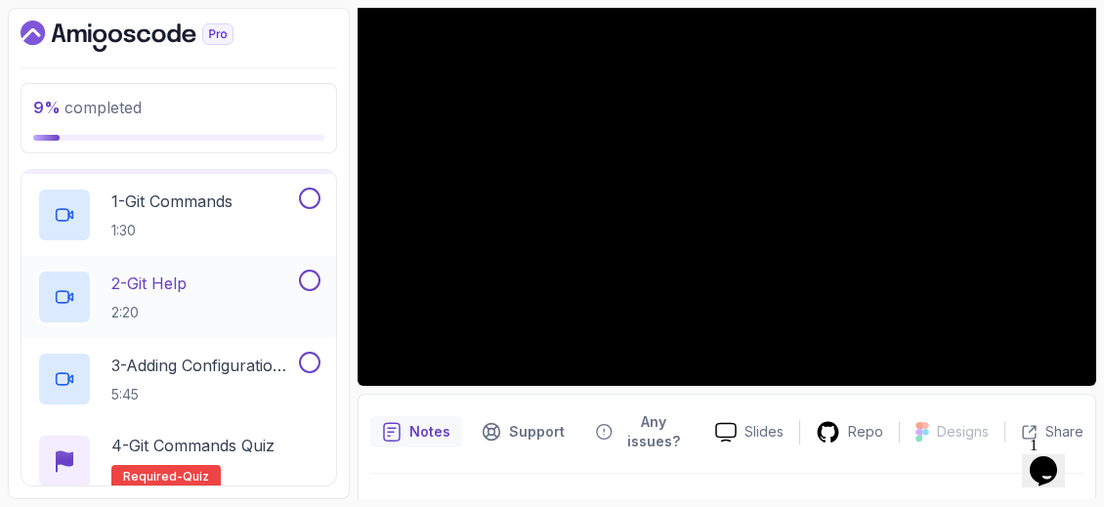
scroll to position [151, 0]
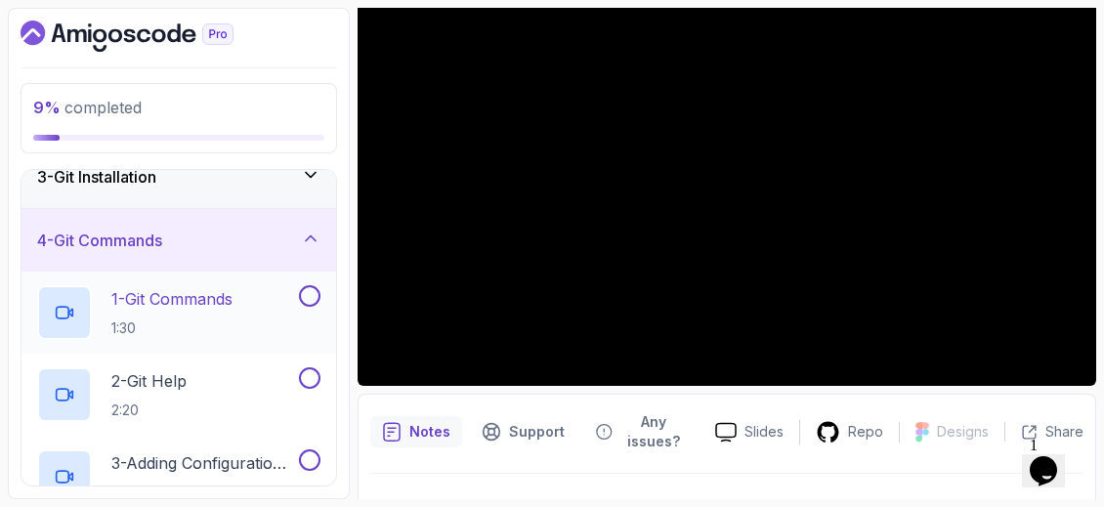
click at [263, 305] on div "1 - Git Commands 1:30" at bounding box center [166, 312] width 258 height 55
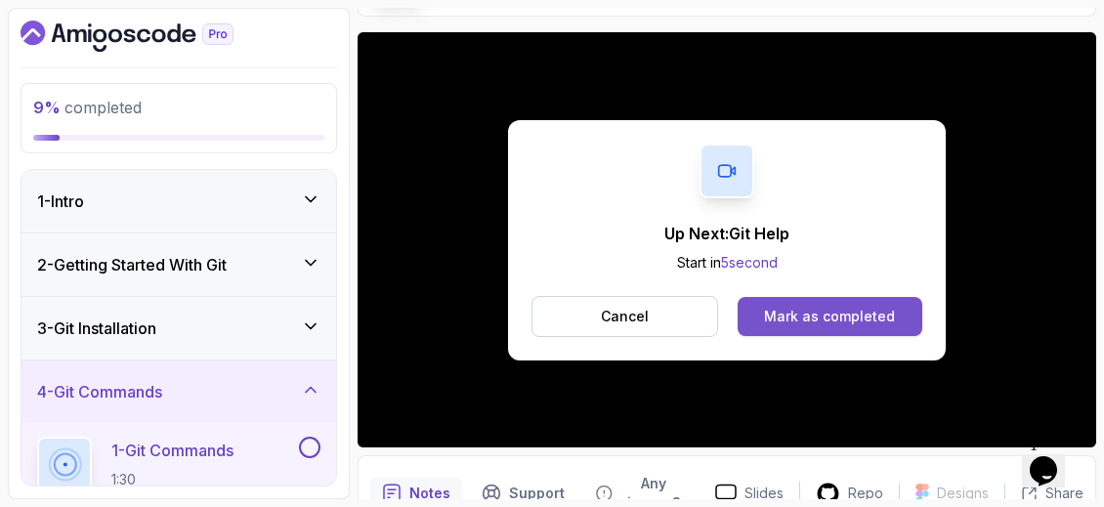
click at [798, 313] on div "Mark as completed" at bounding box center [829, 317] width 131 height 20
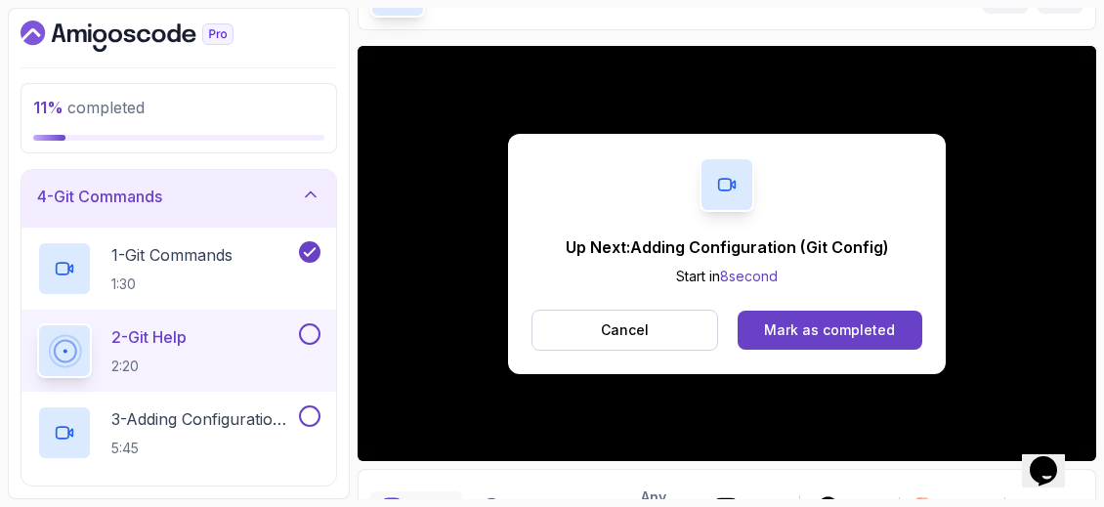
scroll to position [239, 0]
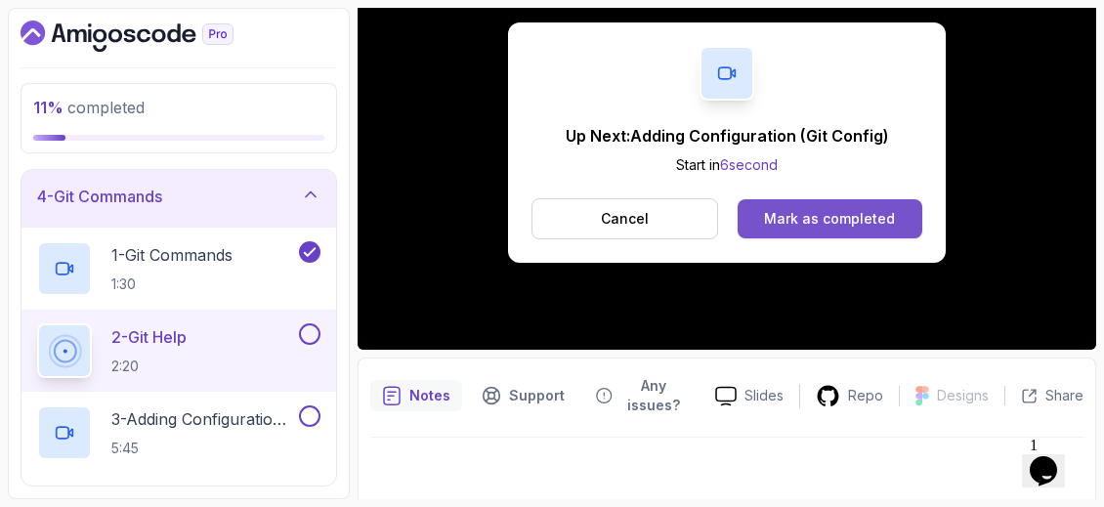
click at [774, 221] on div "Mark as completed" at bounding box center [829, 219] width 131 height 20
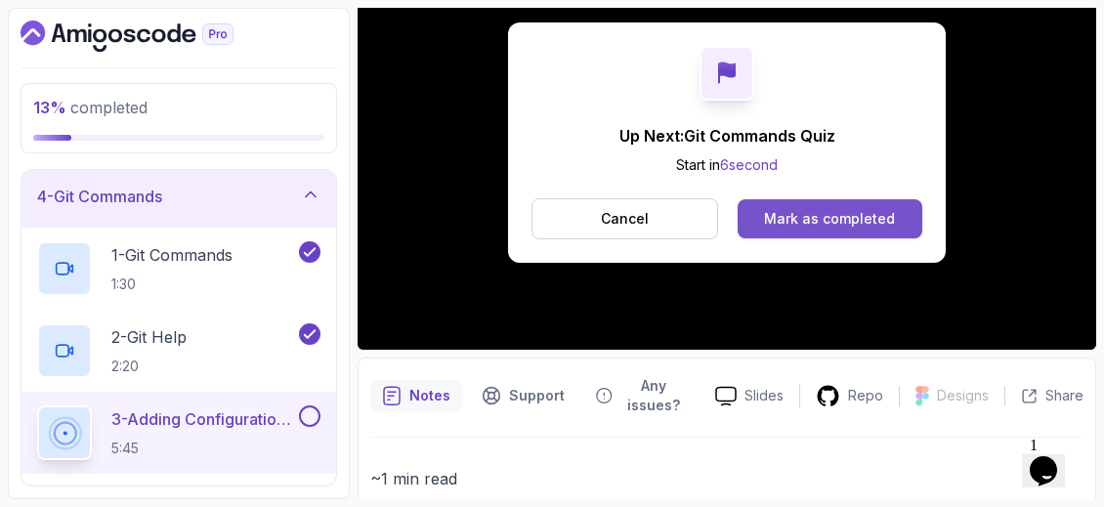
click at [824, 222] on div "Mark as completed" at bounding box center [829, 219] width 131 height 20
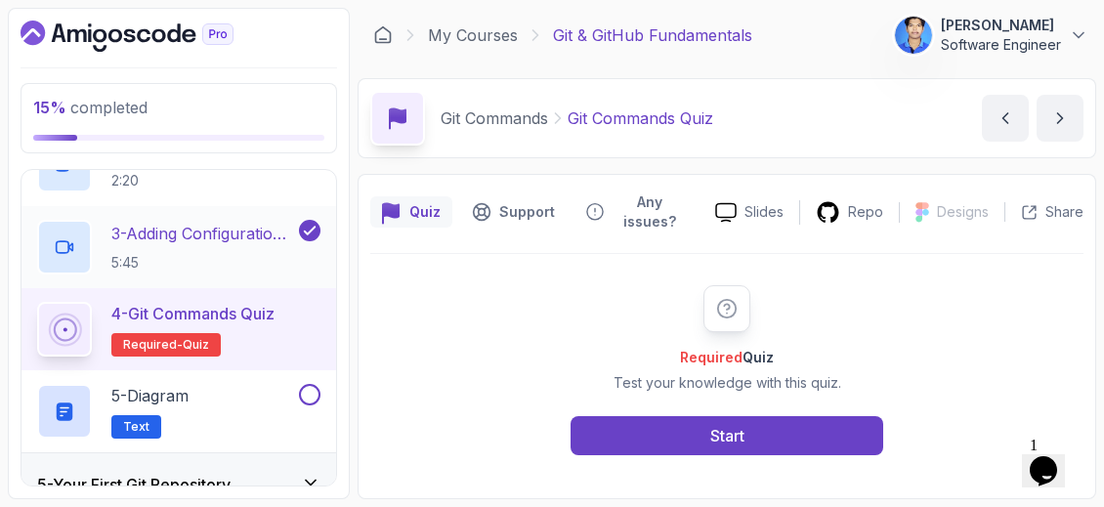
scroll to position [391, 0]
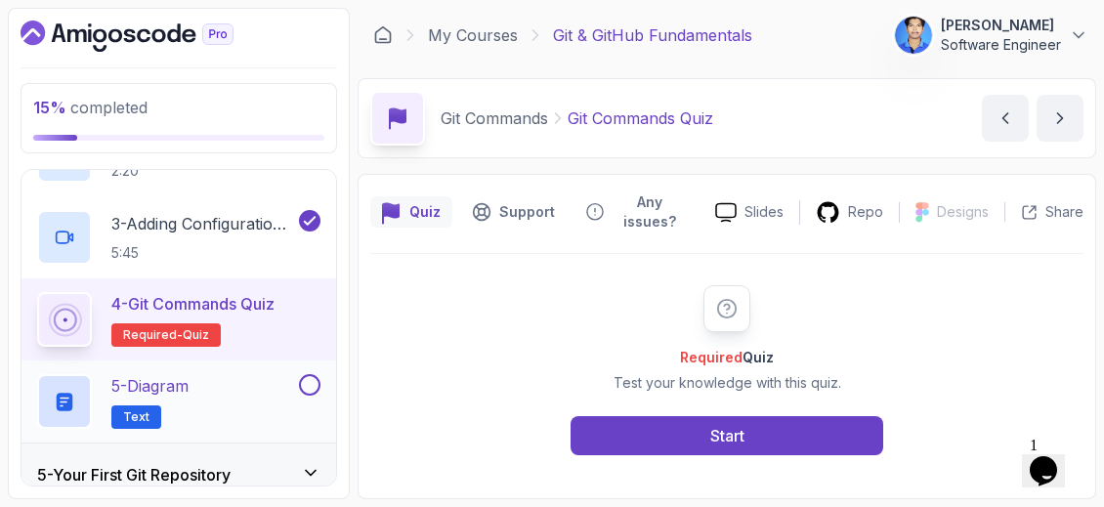
click at [278, 388] on div "5 - Diagram Text" at bounding box center [166, 401] width 258 height 55
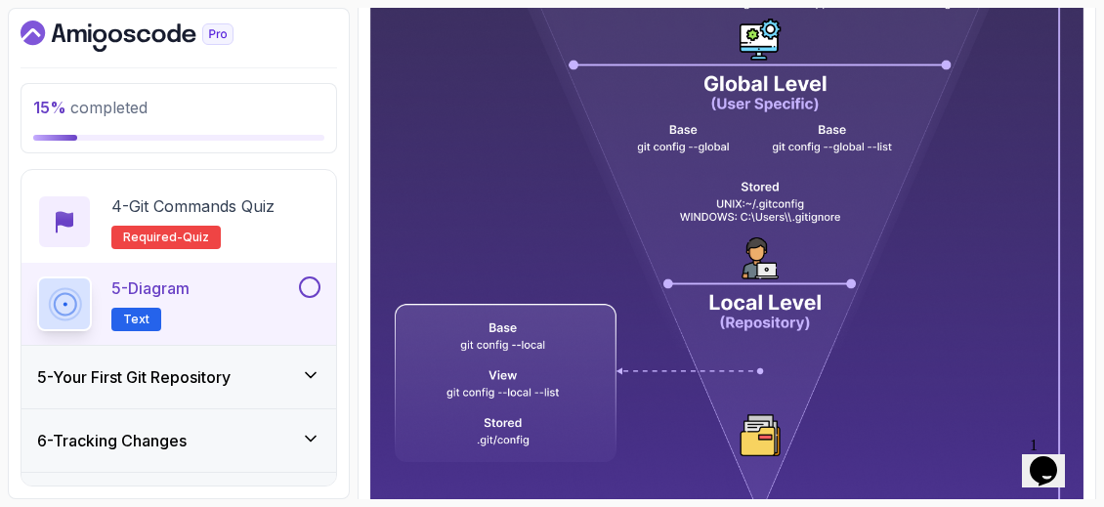
scroll to position [599, 0]
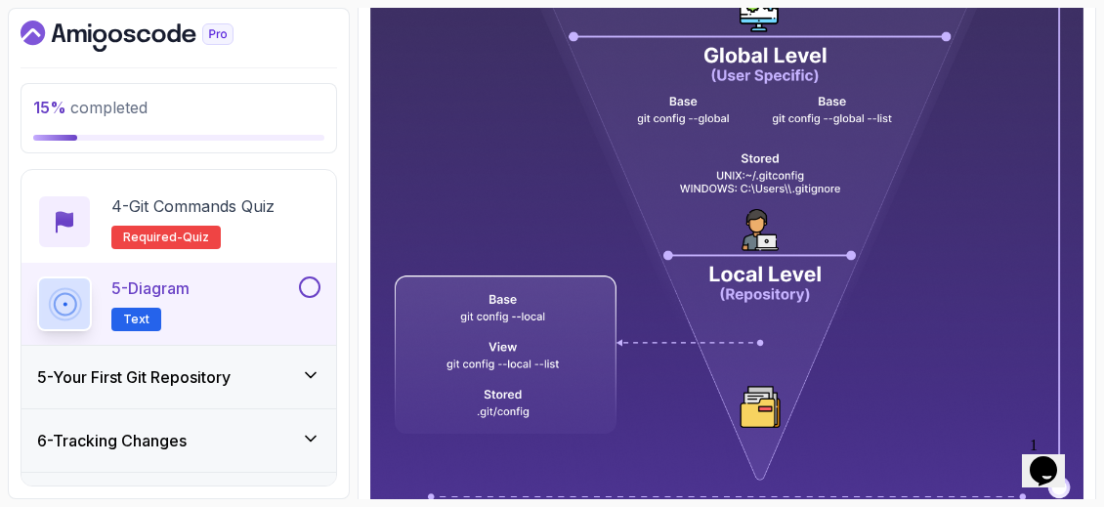
click at [280, 378] on div "5 - Your First Git Repository" at bounding box center [178, 376] width 283 height 23
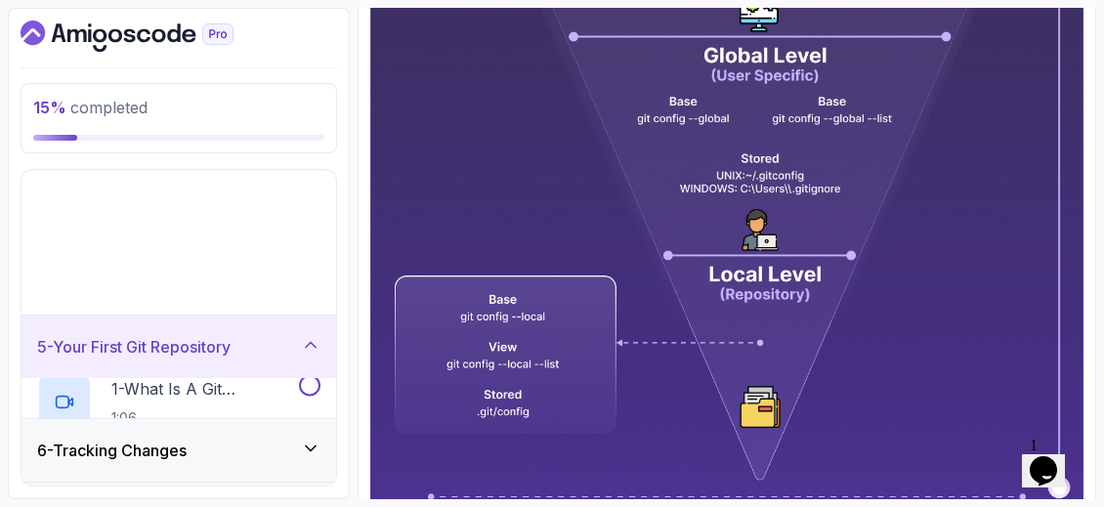
scroll to position [249, 0]
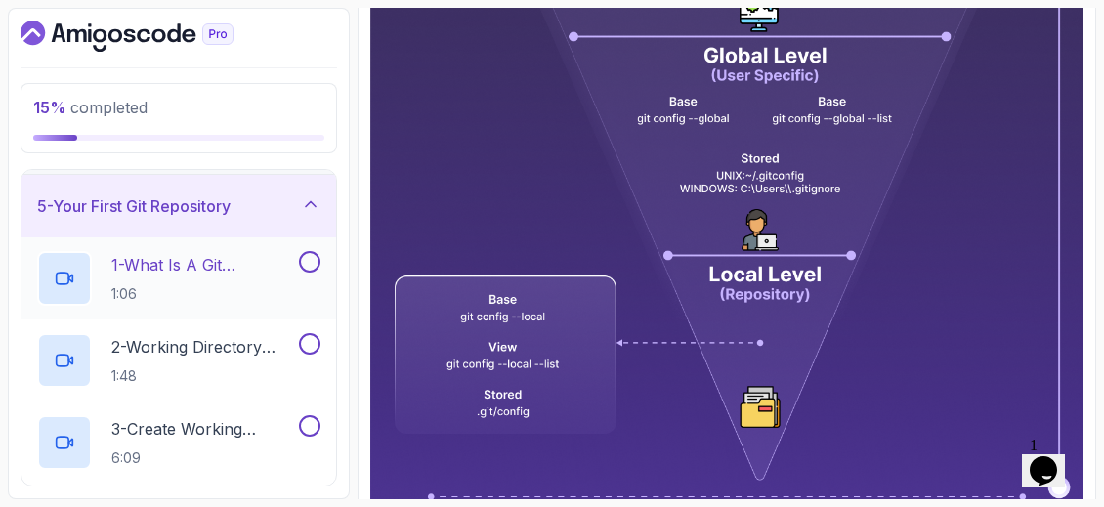
click at [282, 266] on p "1 - What Is A Git Repository" at bounding box center [203, 264] width 184 height 23
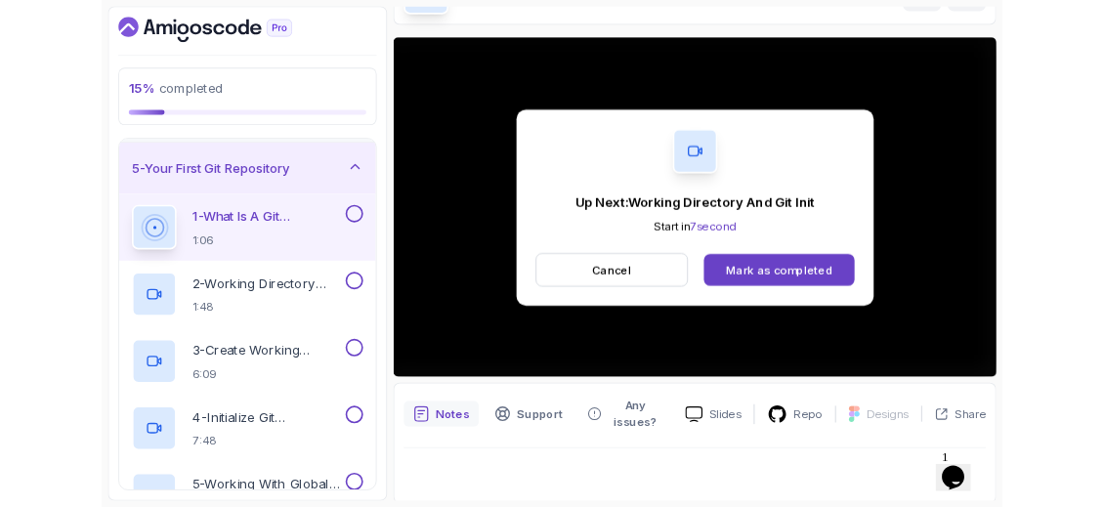
scroll to position [242, 0]
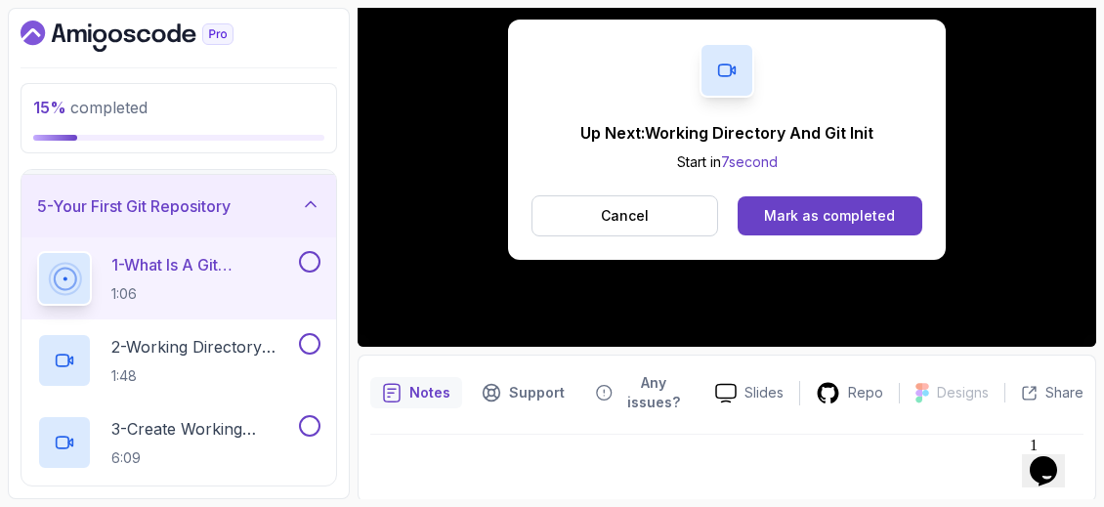
drag, startPoint x: 837, startPoint y: 190, endPoint x: 838, endPoint y: 204, distance: 13.7
click at [837, 190] on div "Up Next: Working Directory And Git Init Start in 7 second Cancel Mark as comple…" at bounding box center [727, 140] width 438 height 240
click at [838, 206] on div "Mark as completed" at bounding box center [829, 216] width 131 height 20
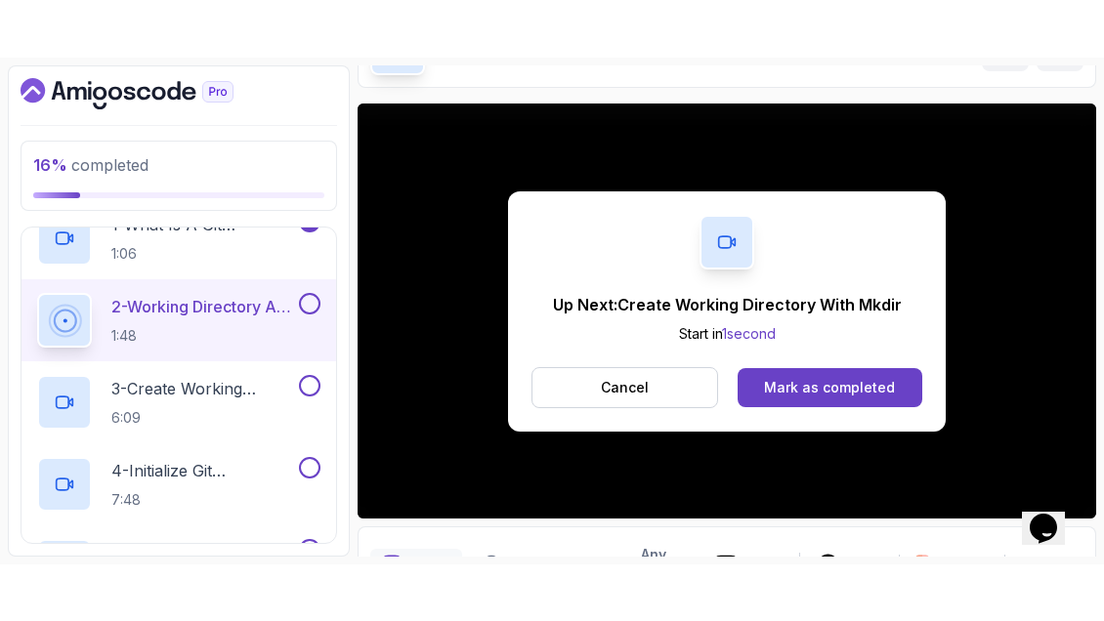
scroll to position [242, 0]
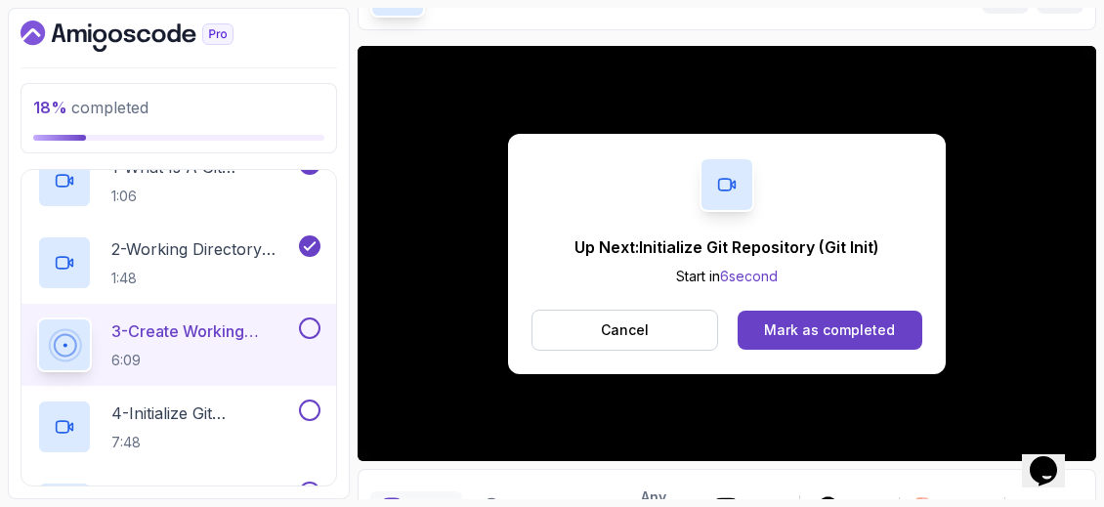
scroll to position [242, 0]
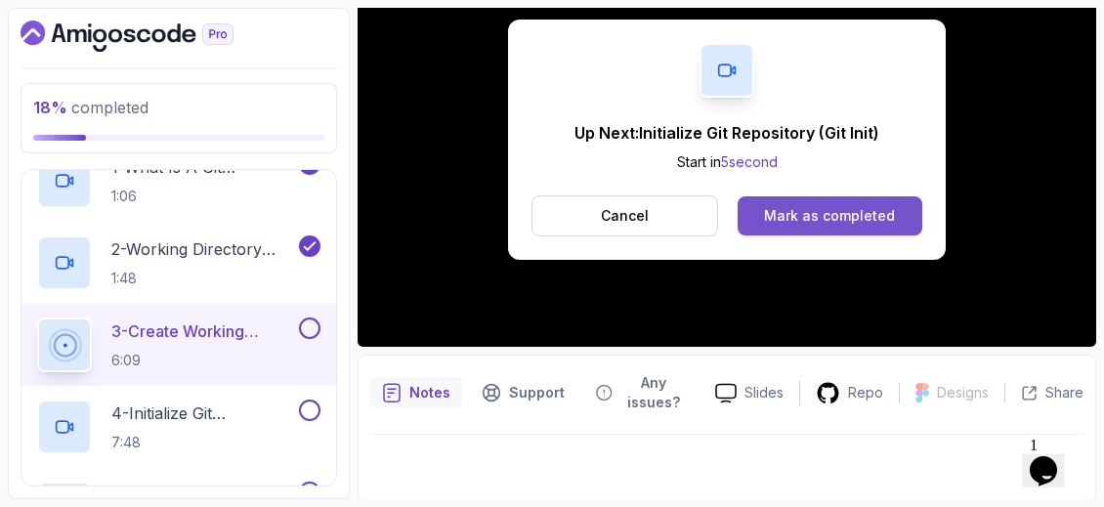
click at [796, 219] on div "Mark as completed" at bounding box center [829, 216] width 131 height 20
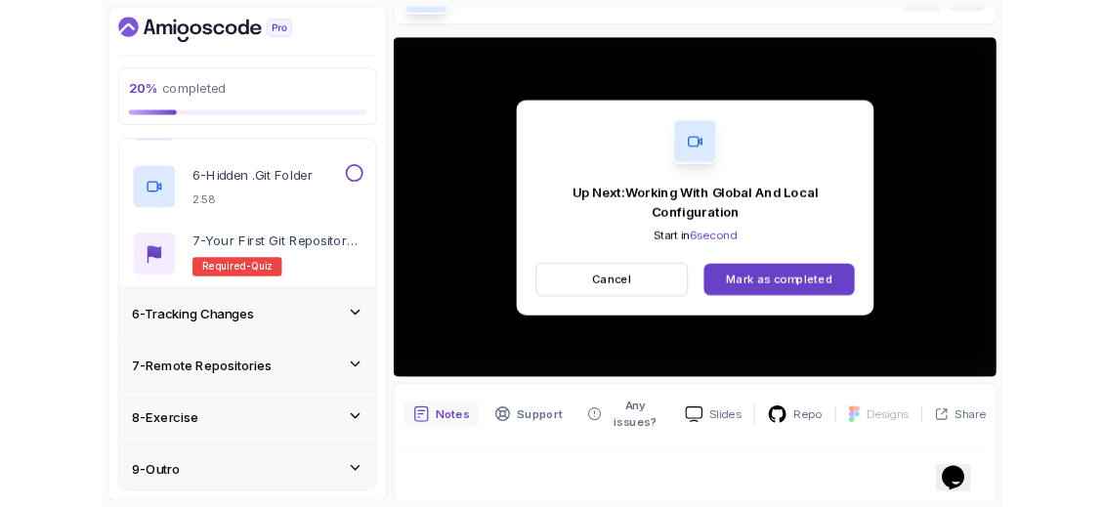
scroll to position [242, 0]
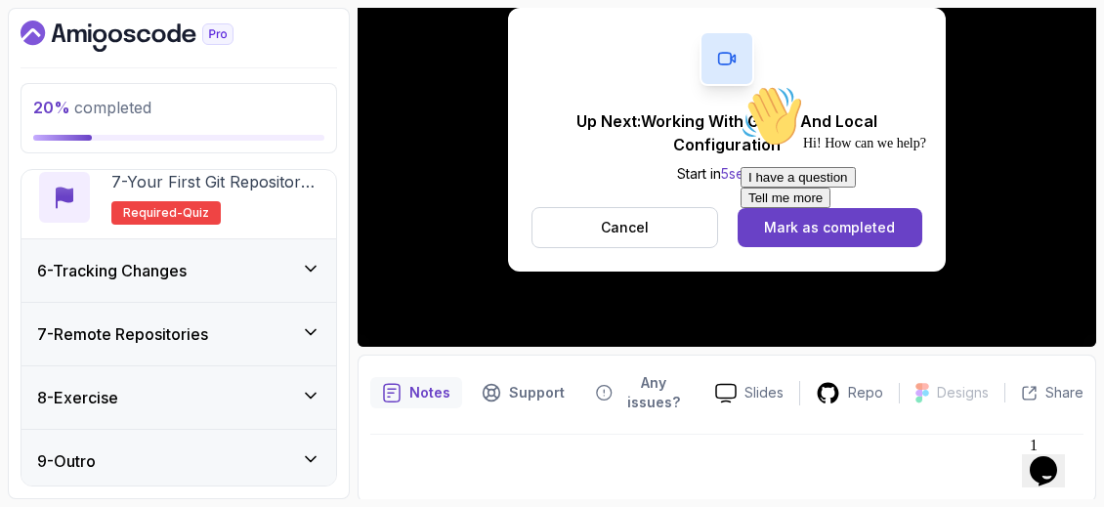
click at [810, 85] on div at bounding box center [916, 85] width 352 height 0
click at [1071, 85] on div "Chat attention grabber" at bounding box center [916, 85] width 352 height 0
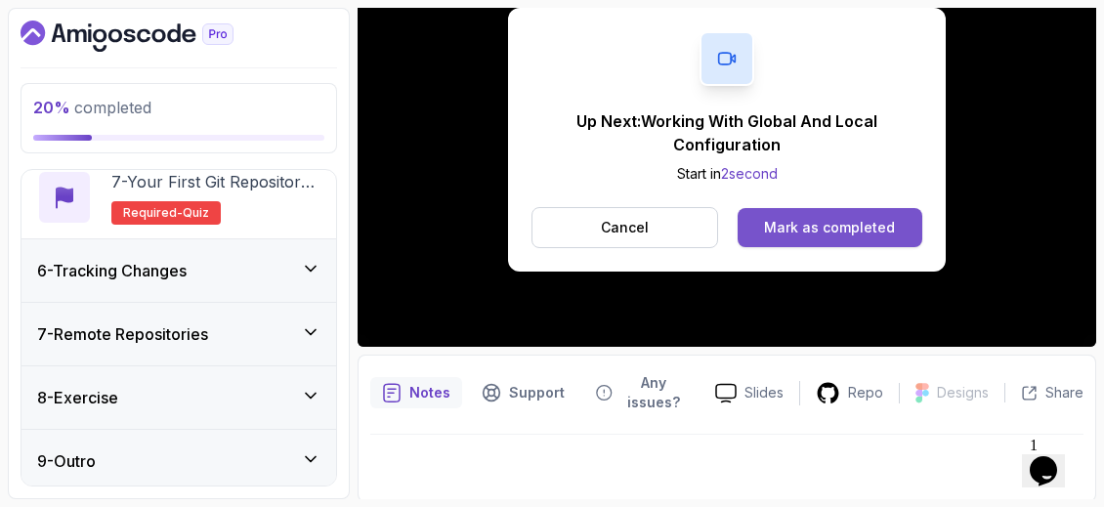
click at [885, 230] on div "Mark as completed" at bounding box center [829, 228] width 131 height 20
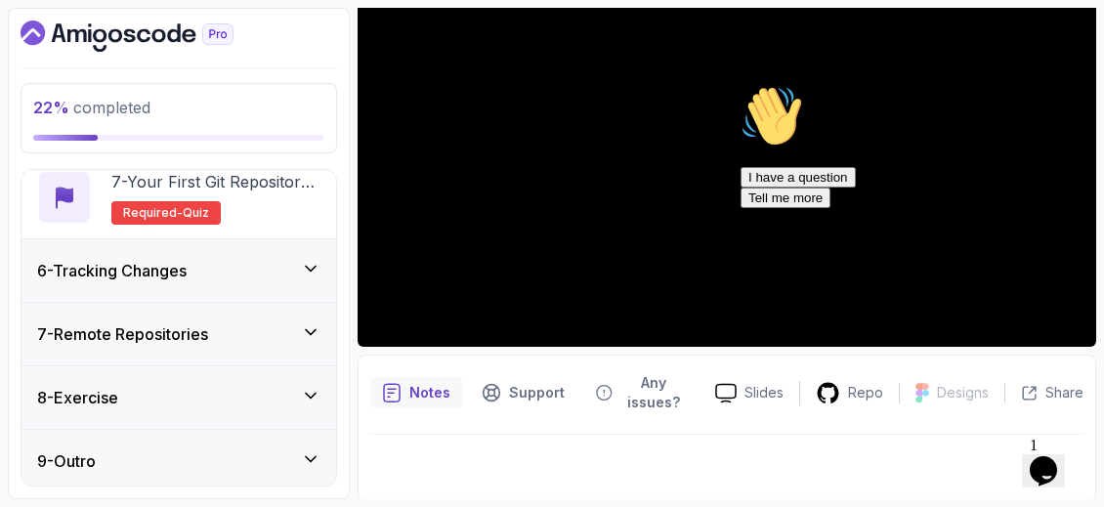
click at [740, 85] on icon "Chat attention grabber" at bounding box center [740, 85] width 0 height 0
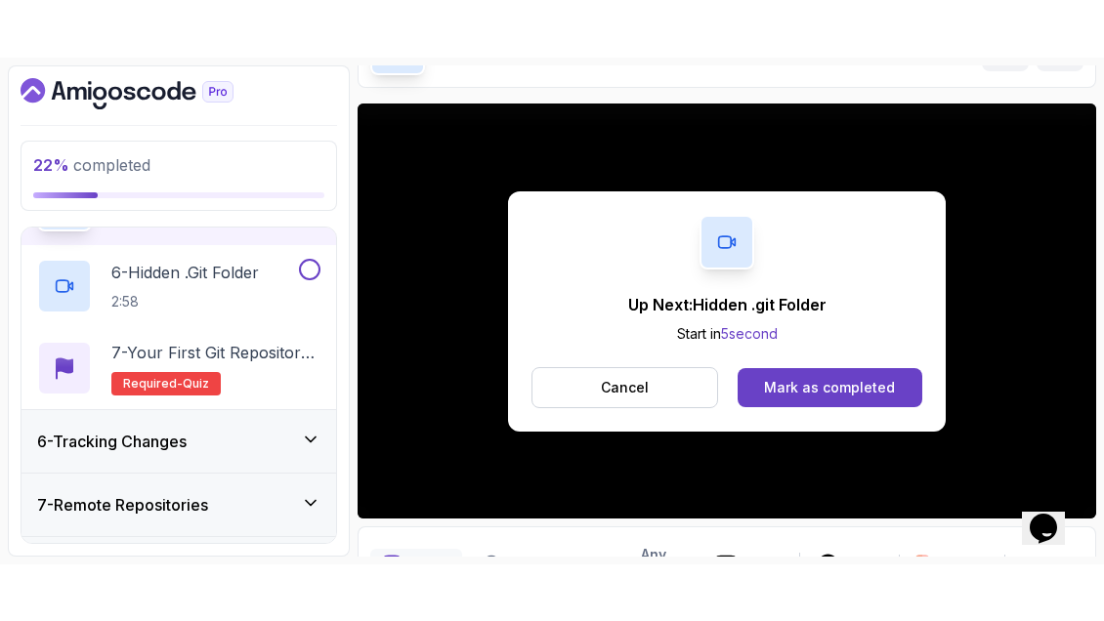
scroll to position [145, 0]
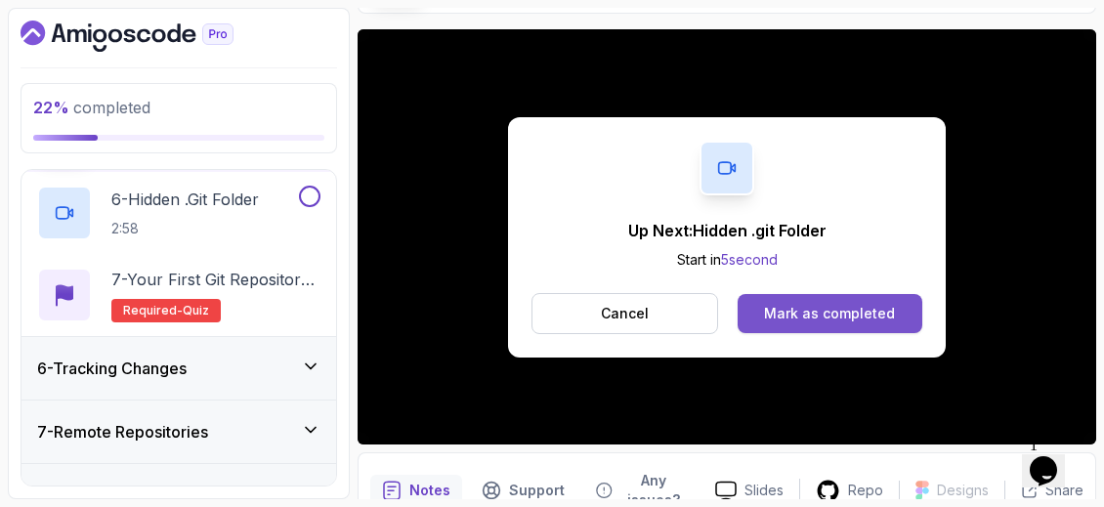
click at [838, 309] on div "Mark as completed" at bounding box center [829, 314] width 131 height 20
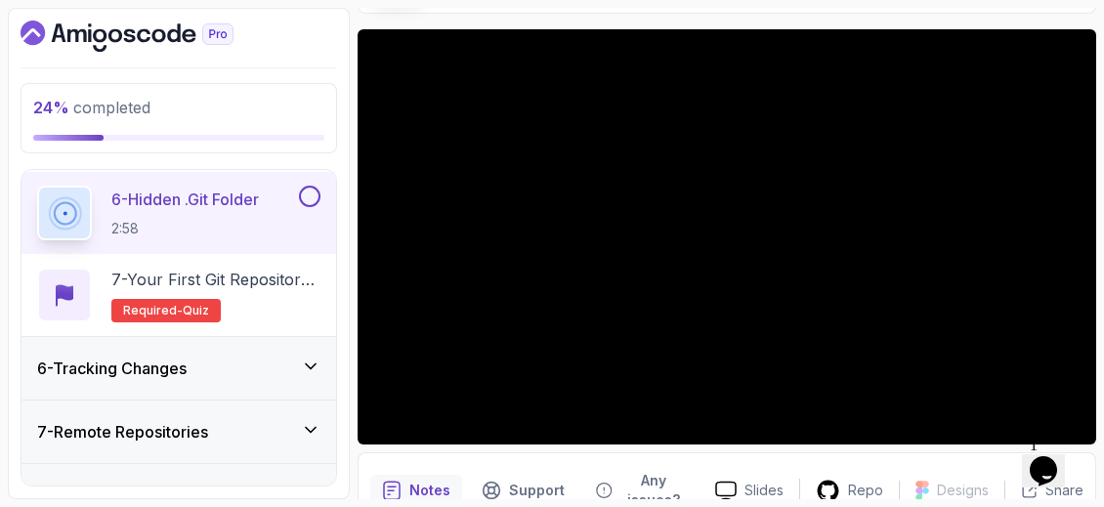
scroll to position [242, 0]
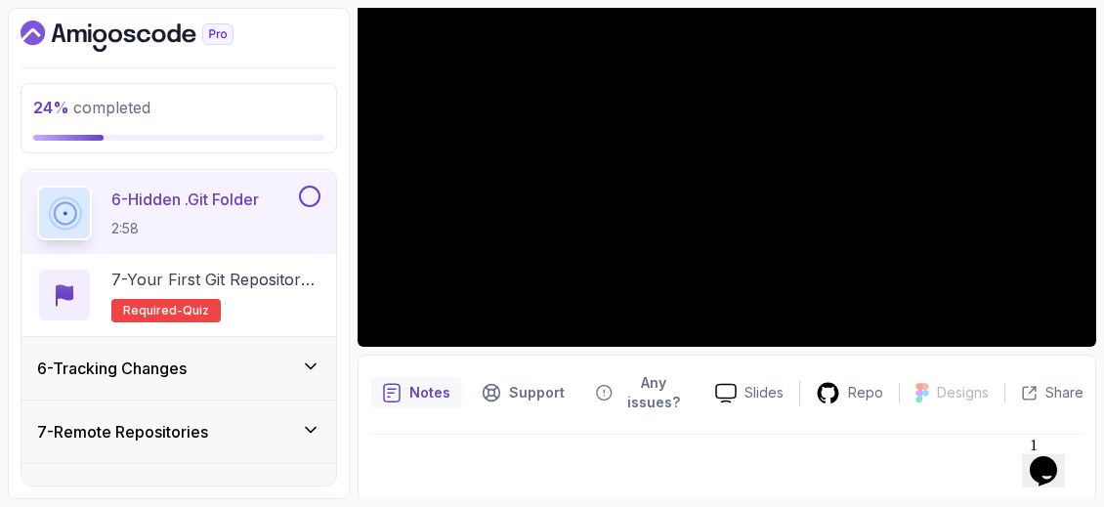
click at [439, 377] on div "Notes" at bounding box center [416, 392] width 92 height 31
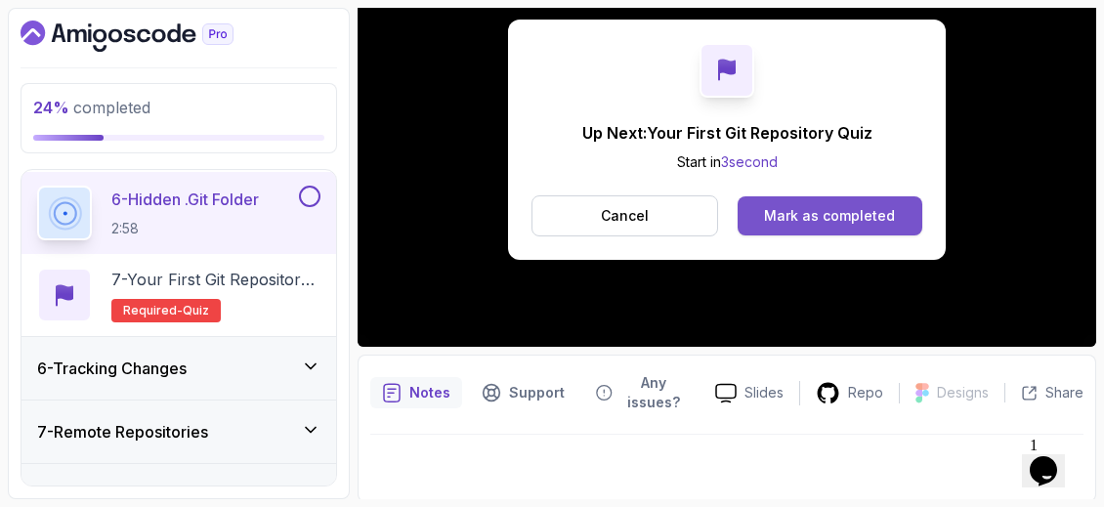
click at [884, 206] on div "Mark as completed" at bounding box center [829, 216] width 131 height 20
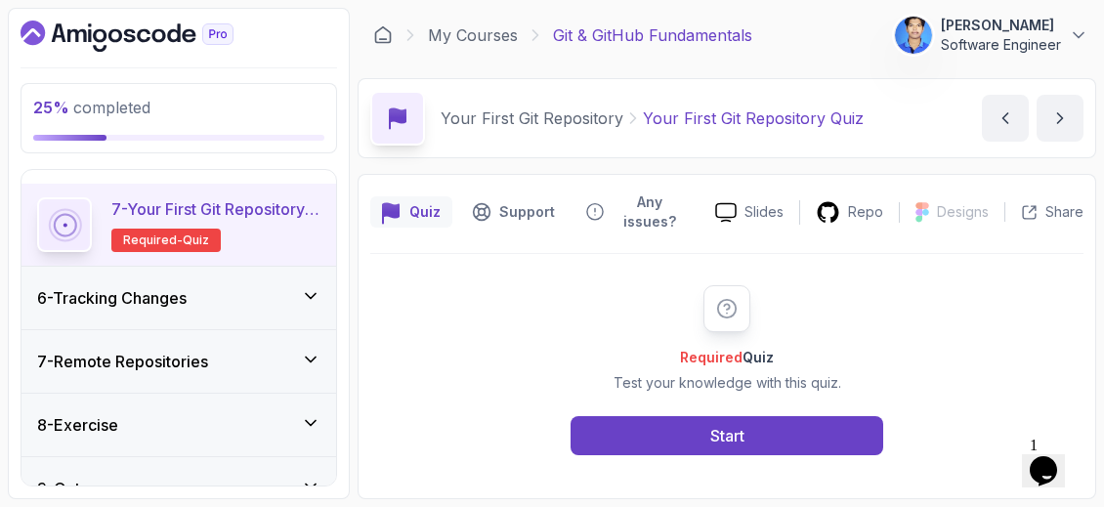
scroll to position [822, 0]
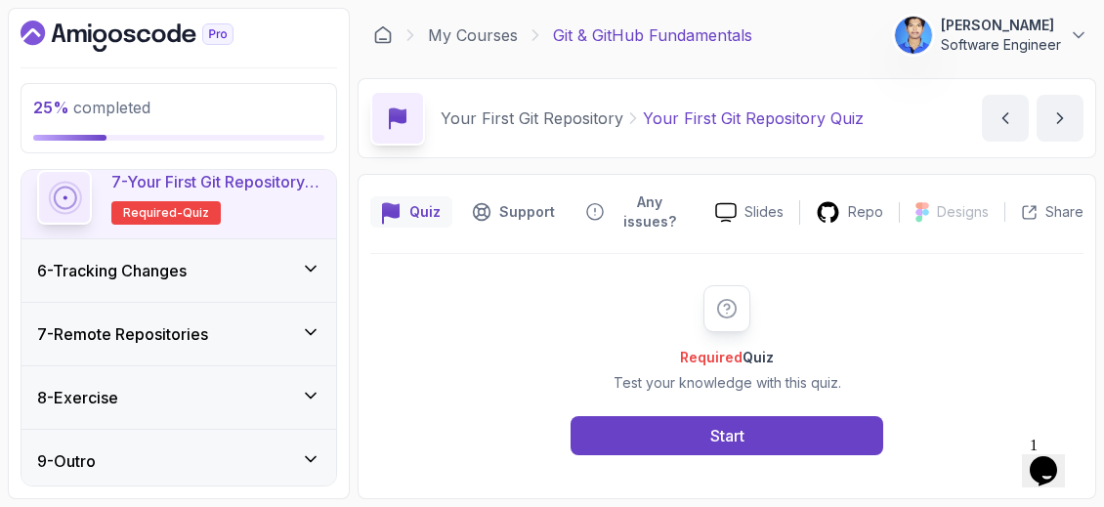
click at [292, 280] on div "6 - Tracking Changes" at bounding box center [178, 270] width 314 height 63
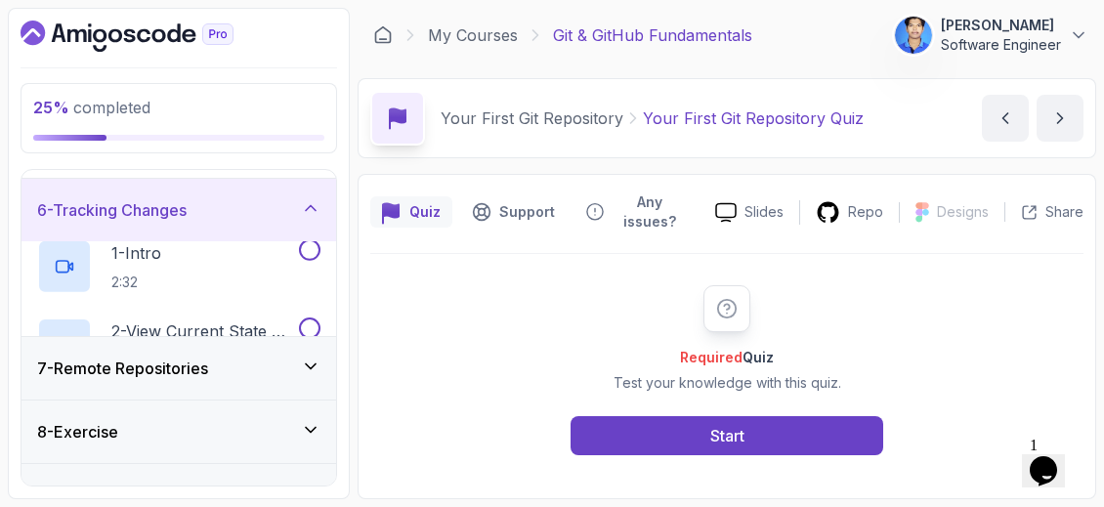
scroll to position [249, 0]
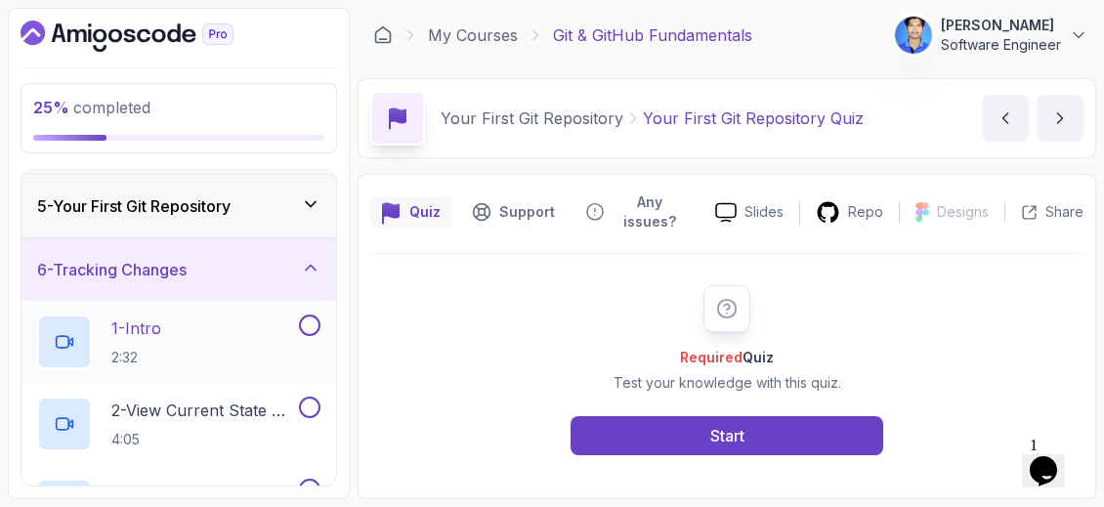
click at [258, 340] on div "1 - Intro 2:32" at bounding box center [166, 341] width 258 height 55
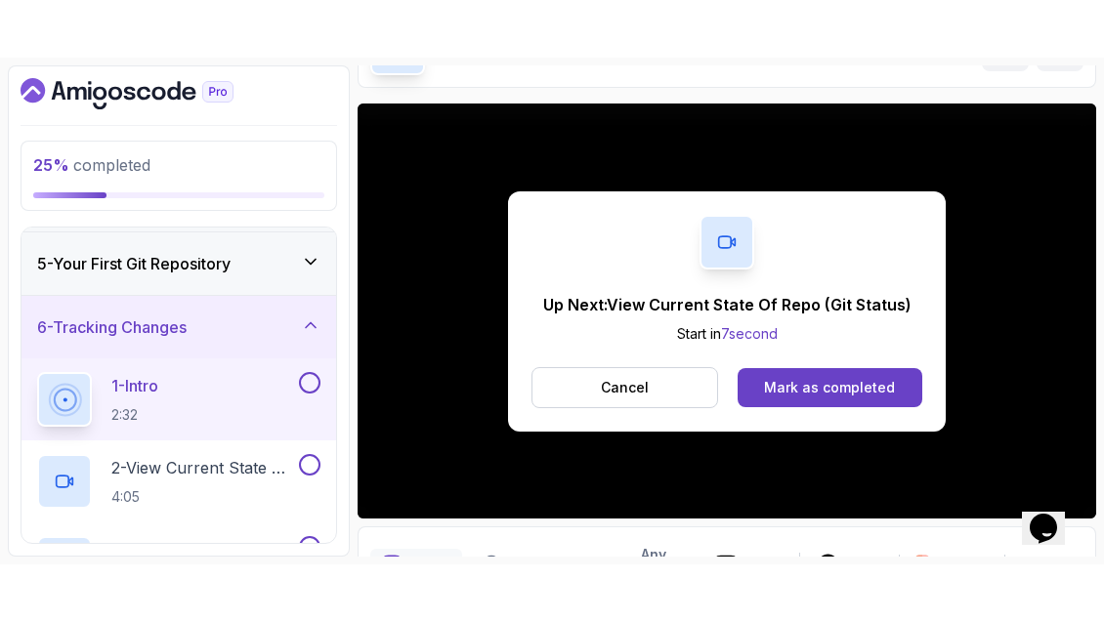
scroll to position [242, 0]
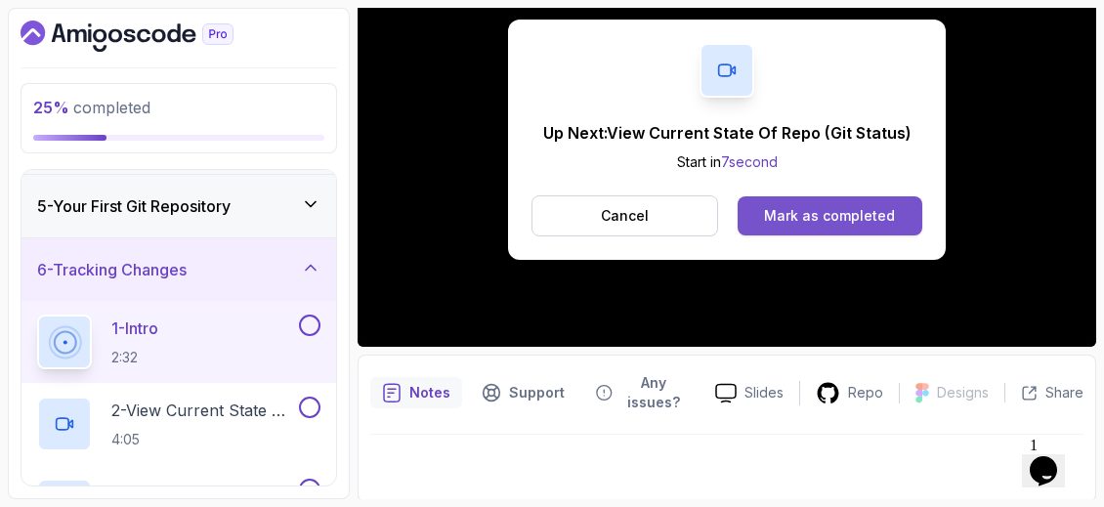
click at [858, 206] on div "Mark as completed" at bounding box center [829, 216] width 131 height 20
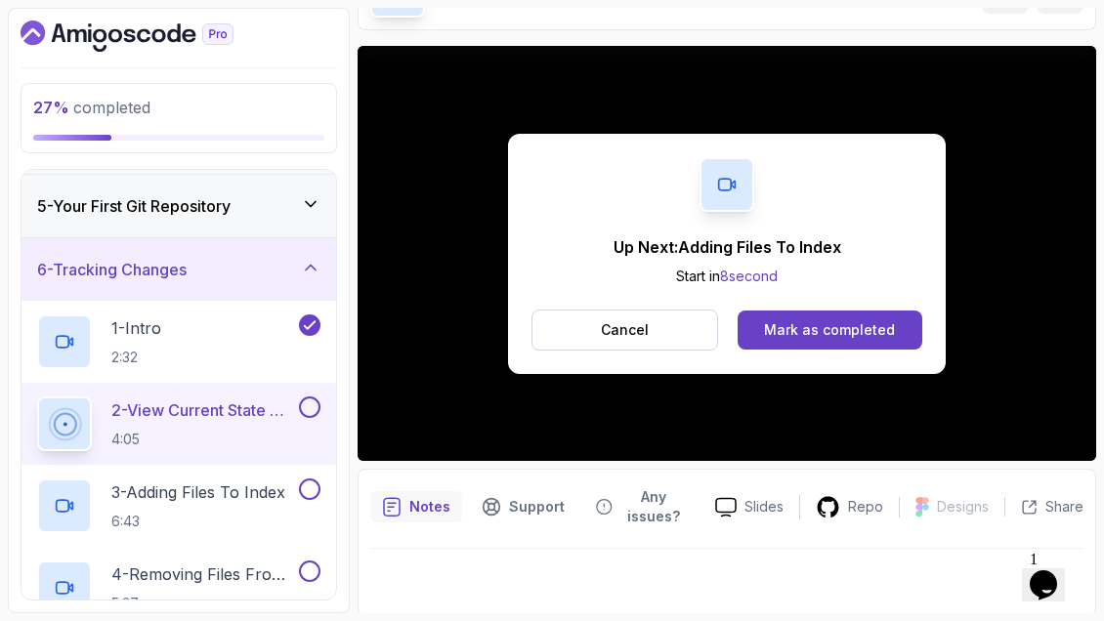
scroll to position [242, 0]
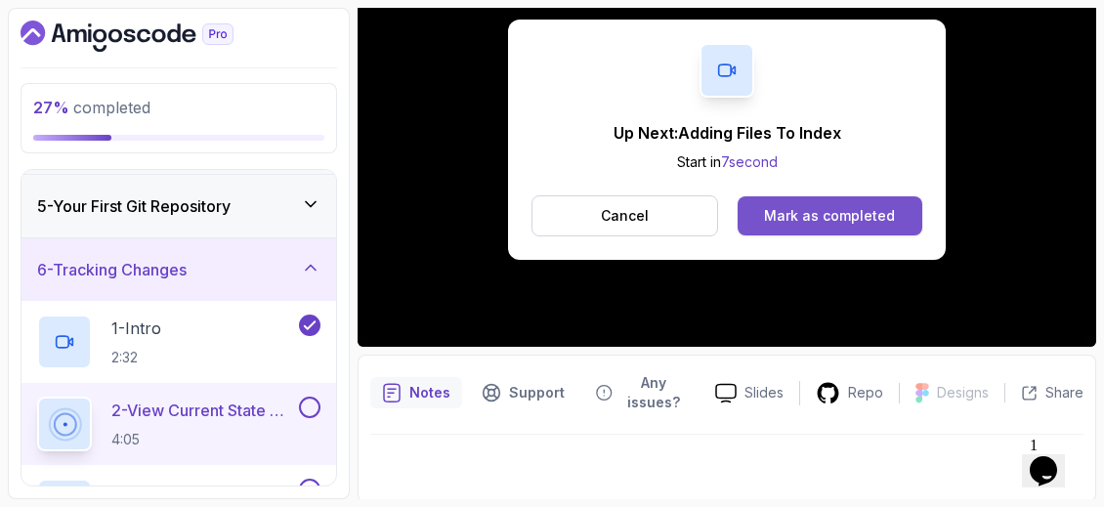
click at [876, 221] on div "Mark as completed" at bounding box center [829, 216] width 131 height 20
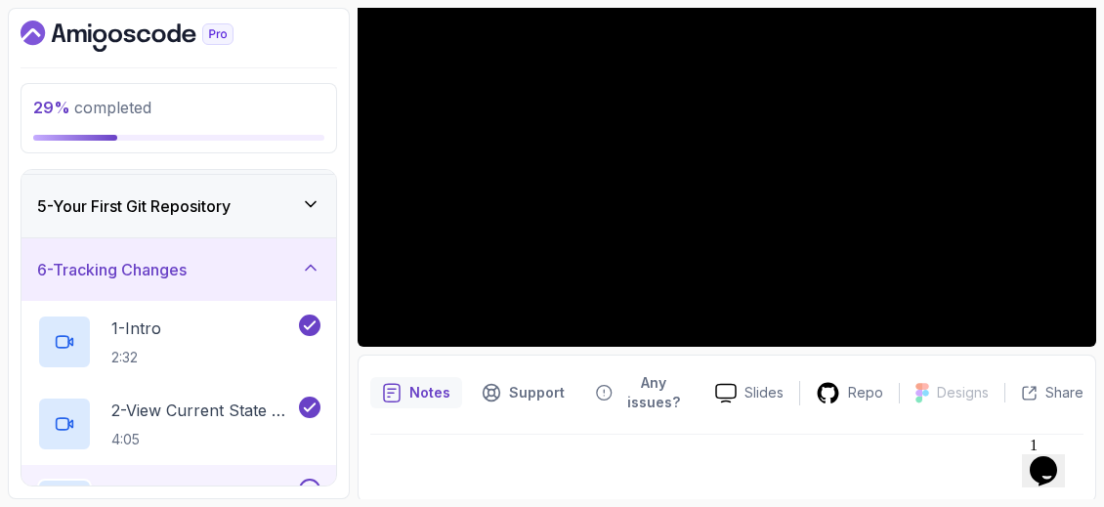
click at [411, 391] on p "Notes" at bounding box center [429, 393] width 41 height 20
click at [409, 386] on p "Notes" at bounding box center [429, 393] width 41 height 20
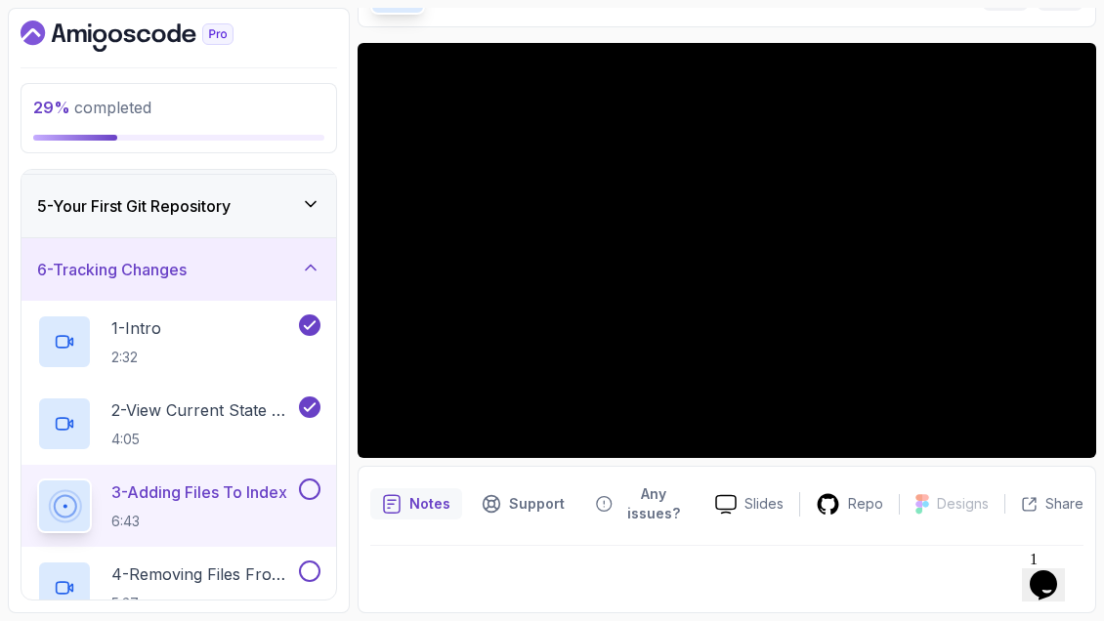
scroll to position [128, 0]
